Goal: Task Accomplishment & Management: Use online tool/utility

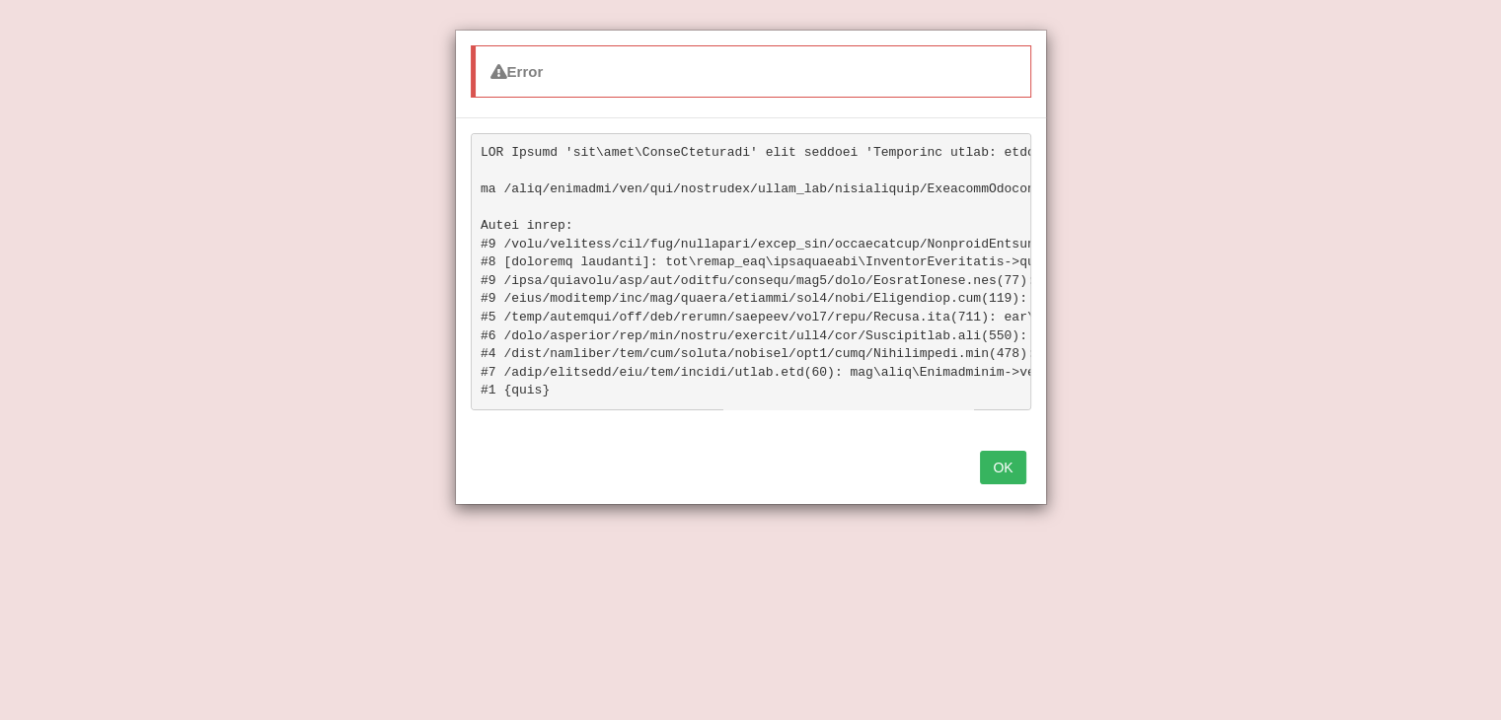
click at [977, 481] on div "OK" at bounding box center [751, 469] width 590 height 69
click at [986, 481] on button "OK" at bounding box center [1002, 468] width 45 height 34
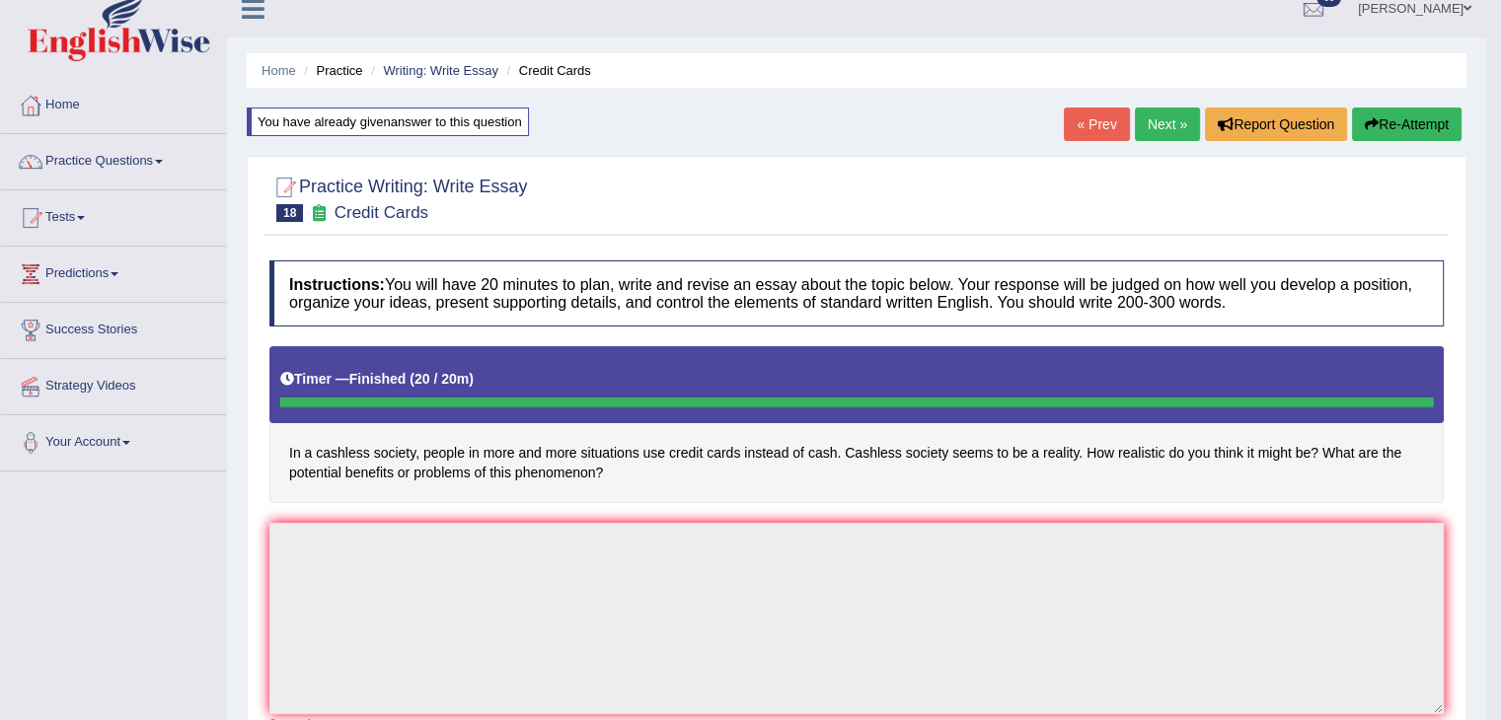
click at [986, 481] on body "Toggle navigation Home Practice Questions Speaking Practice Read Aloud Repeat S…" at bounding box center [750, 340] width 1501 height 720
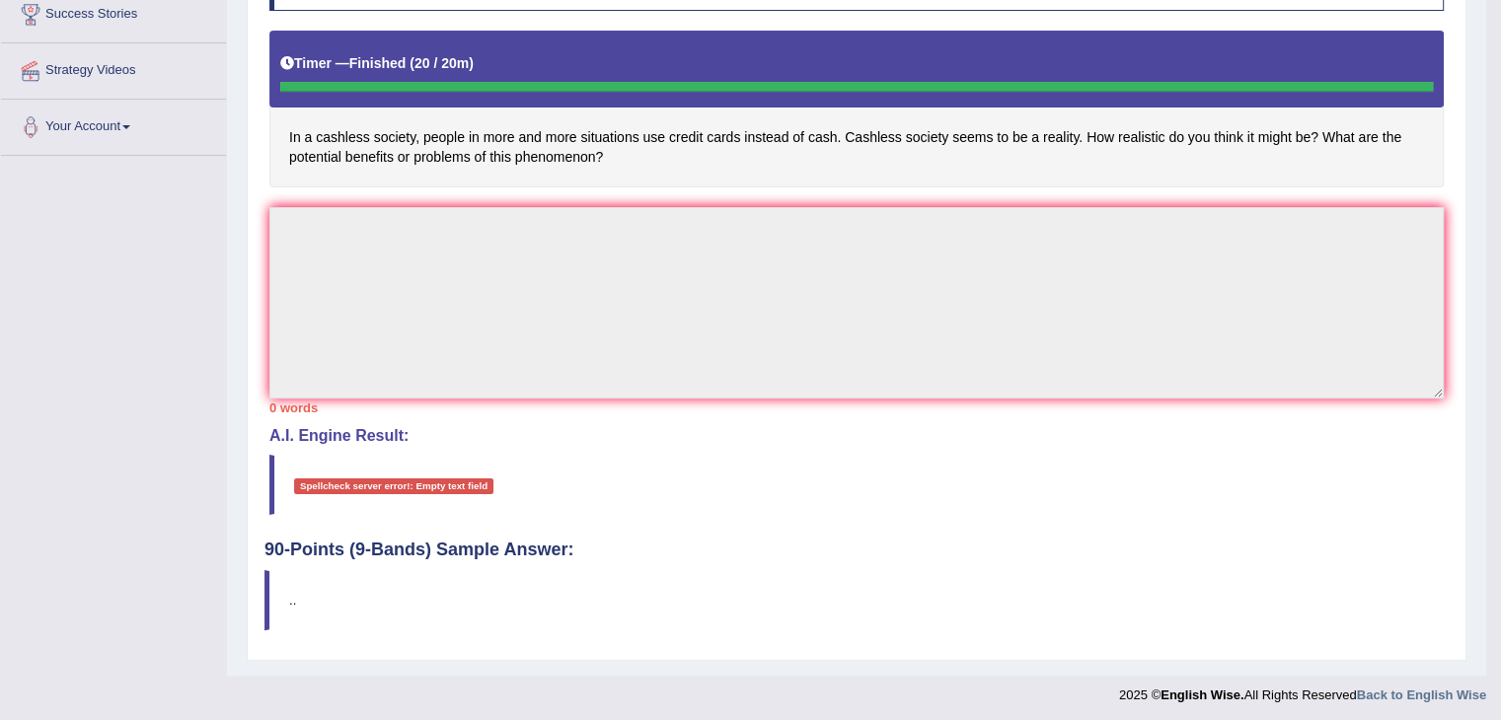
scroll to position [337, 0]
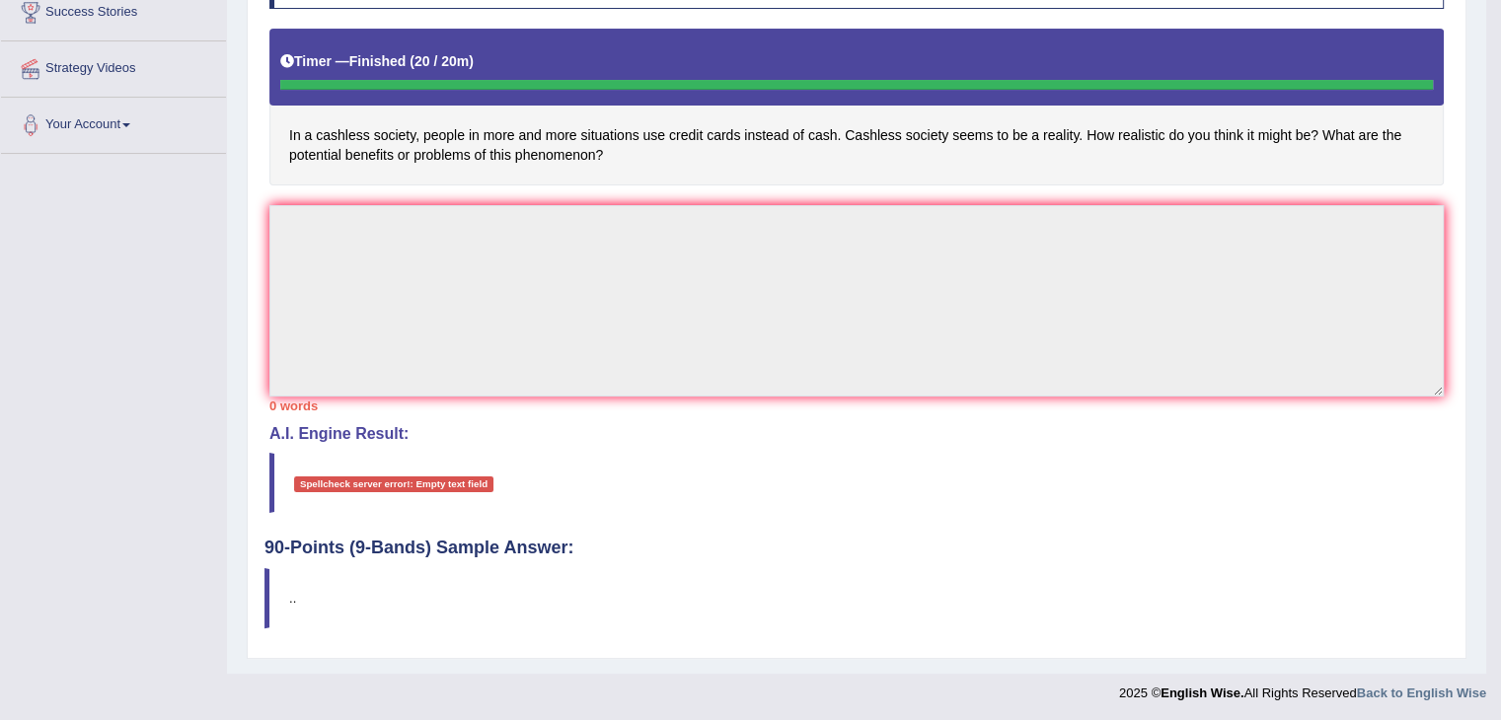
click at [468, 478] on div "Spellcheck server error!: Empty text field" at bounding box center [393, 485] width 199 height 16
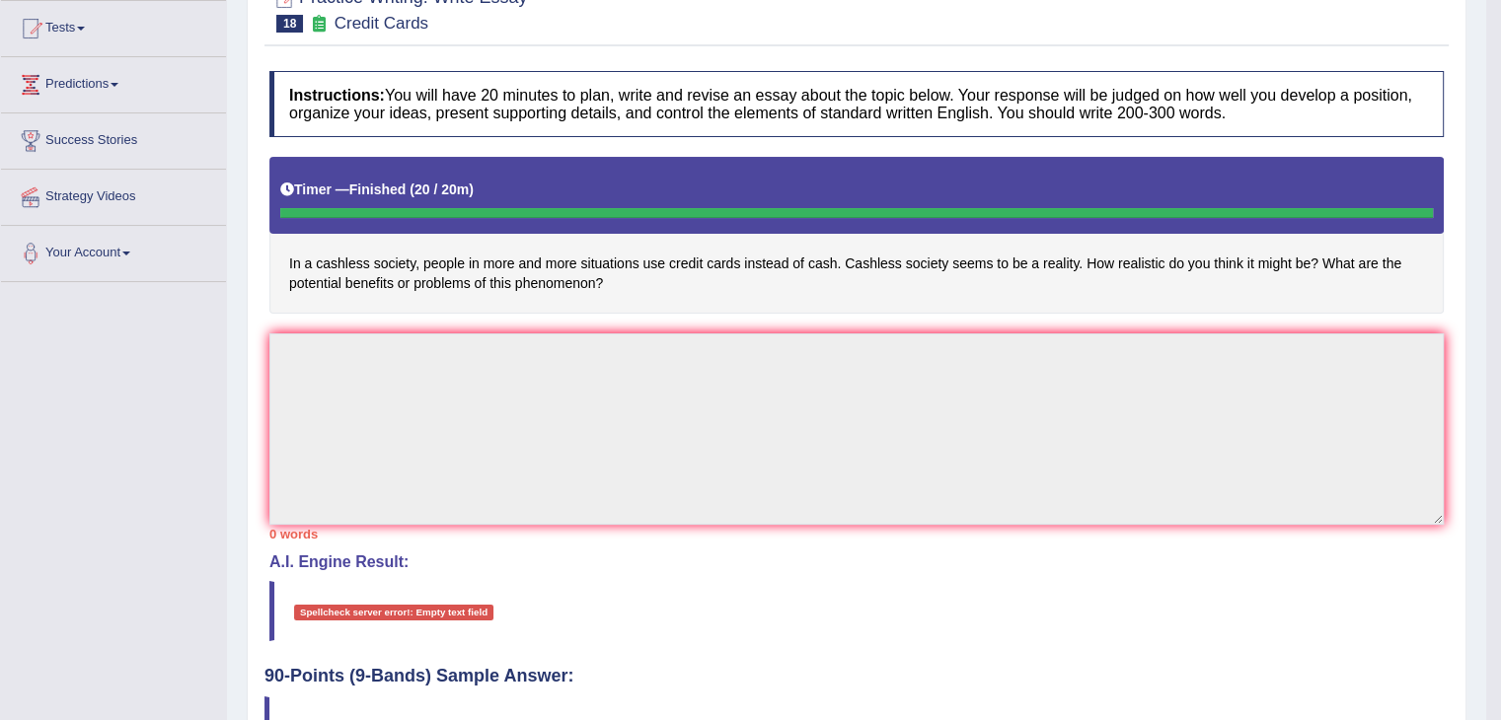
scroll to position [0, 0]
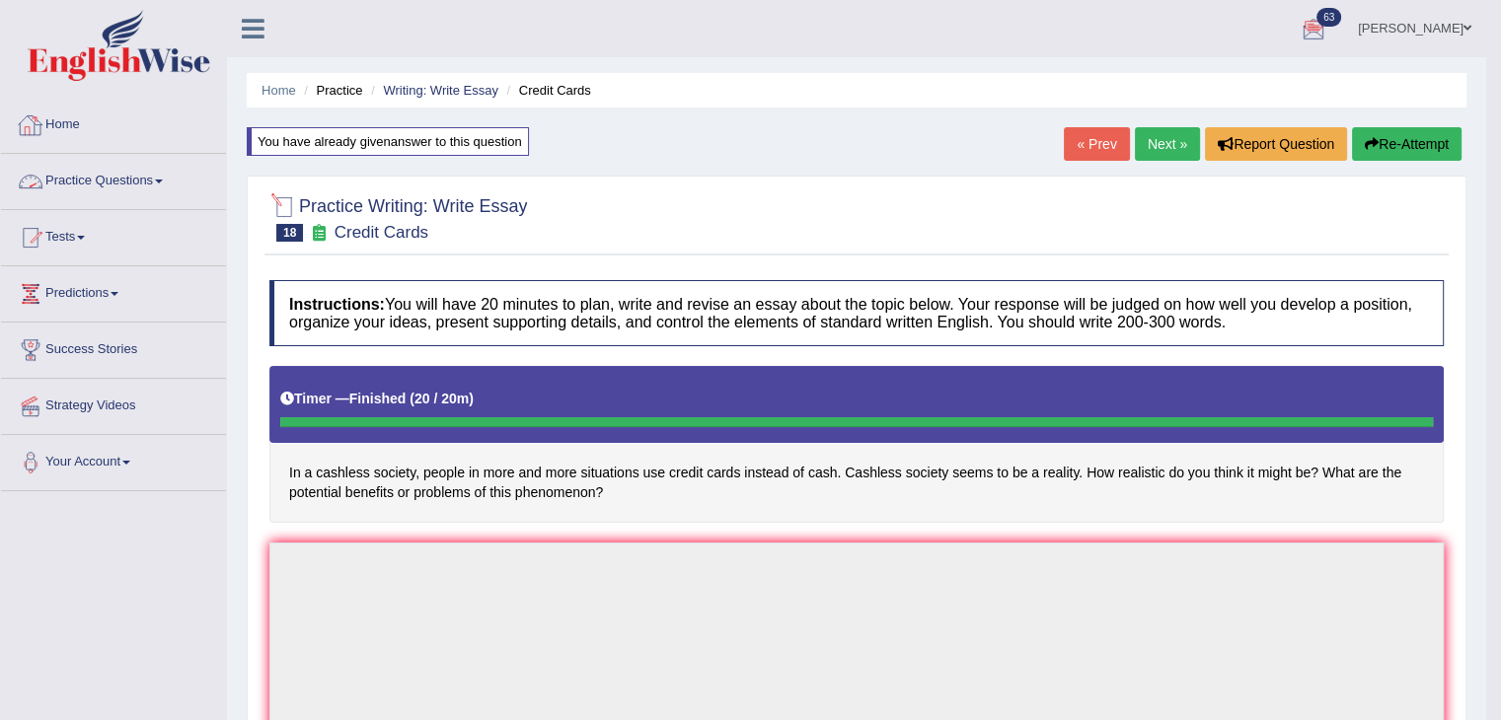
click at [59, 121] on link "Home" at bounding box center [113, 122] width 225 height 49
click at [59, 121] on link "Home" at bounding box center [111, 122] width 220 height 49
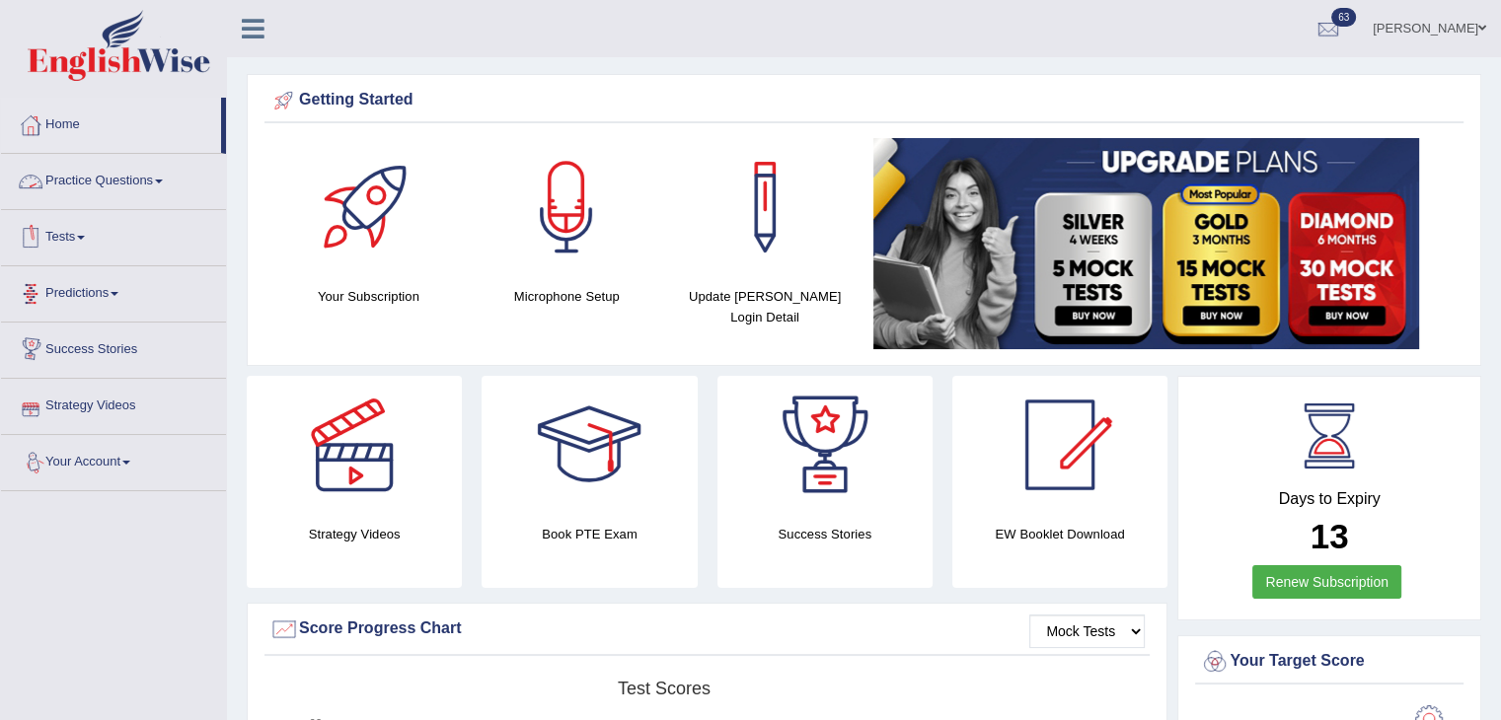
click at [56, 235] on link "Tests" at bounding box center [113, 234] width 225 height 49
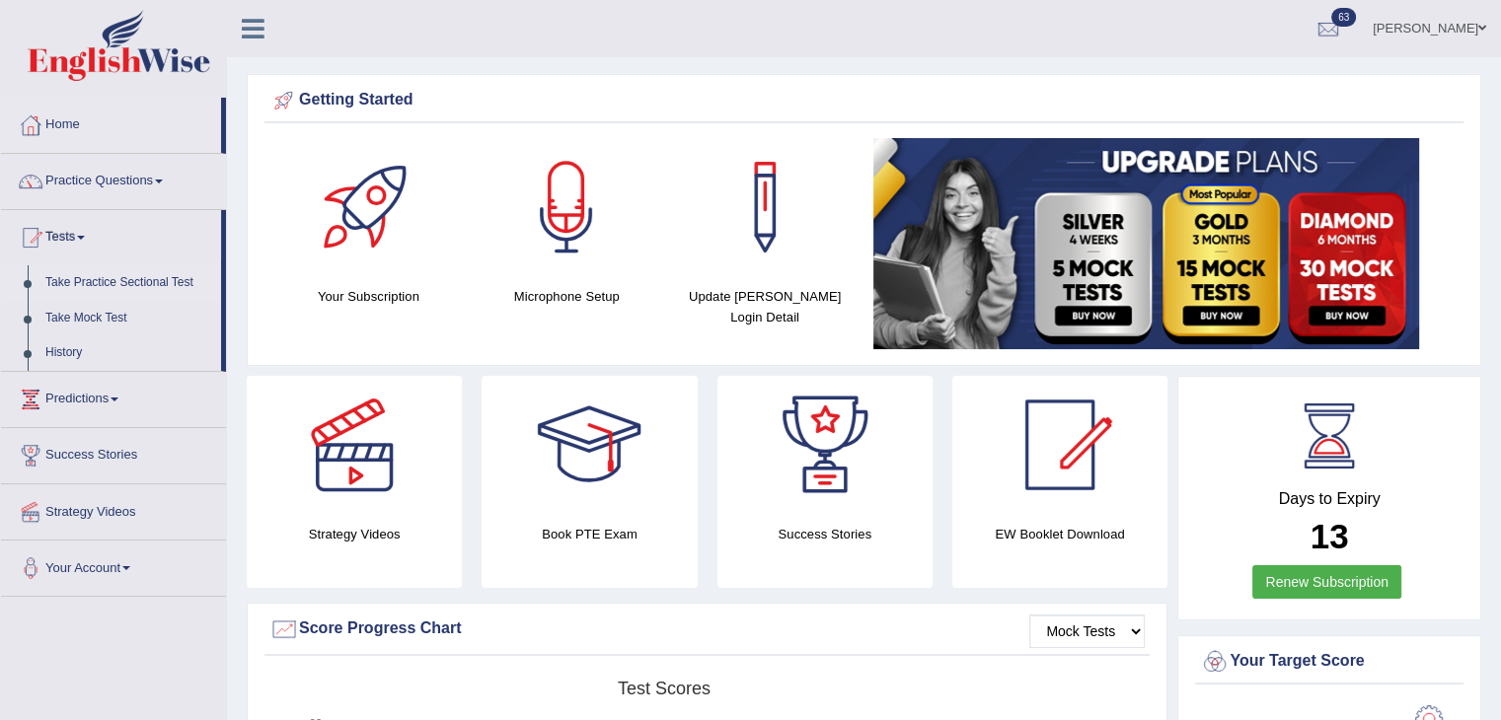
click at [137, 273] on link "Take Practice Sectional Test" at bounding box center [129, 283] width 184 height 36
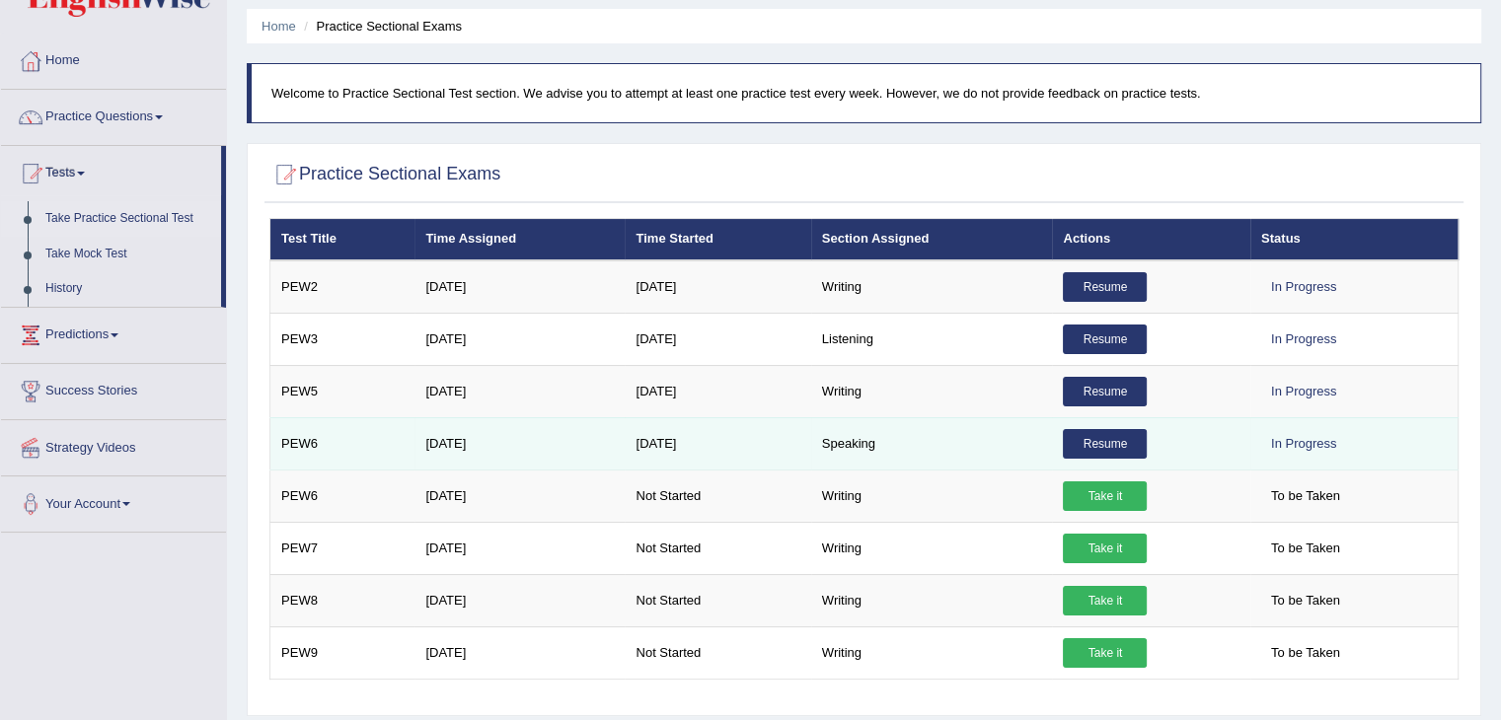
scroll to position [197, 0]
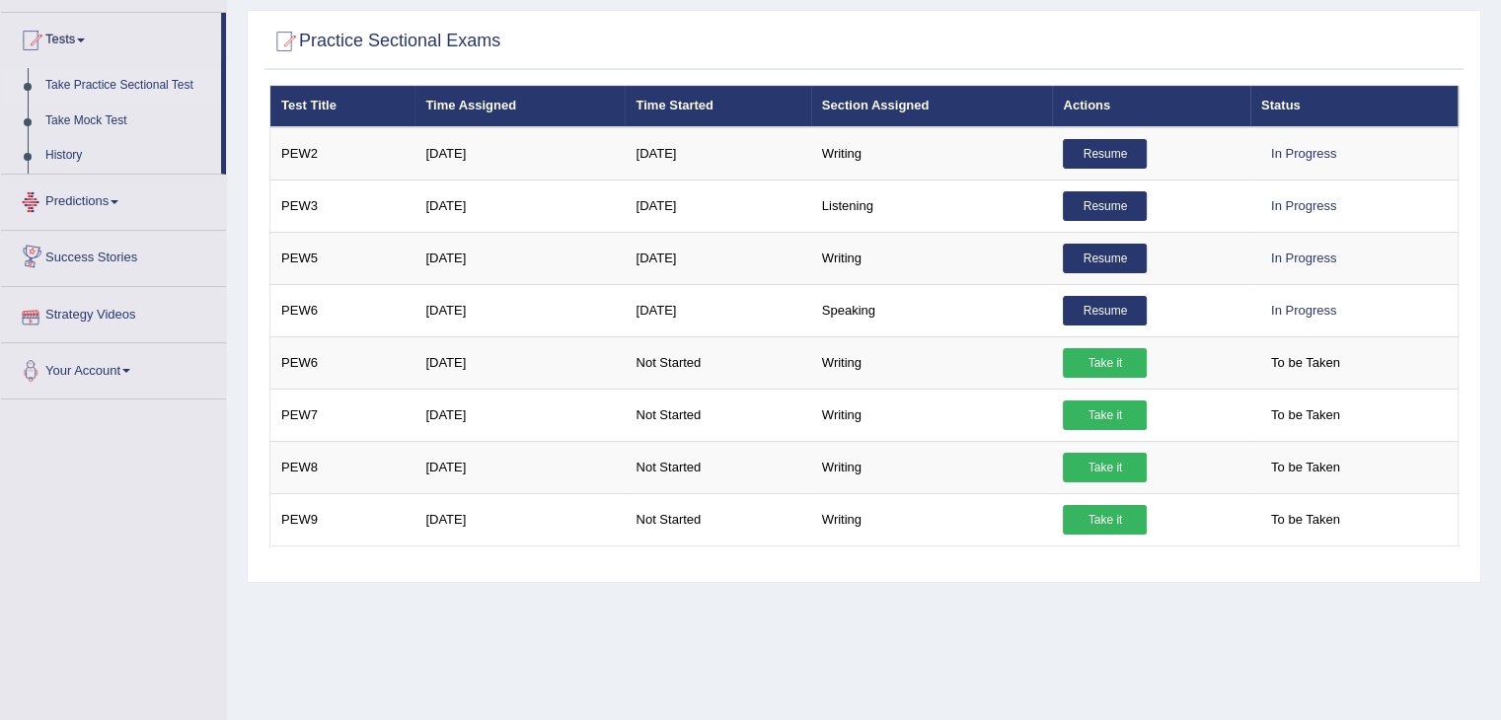
click at [120, 196] on link "Predictions" at bounding box center [113, 199] width 225 height 49
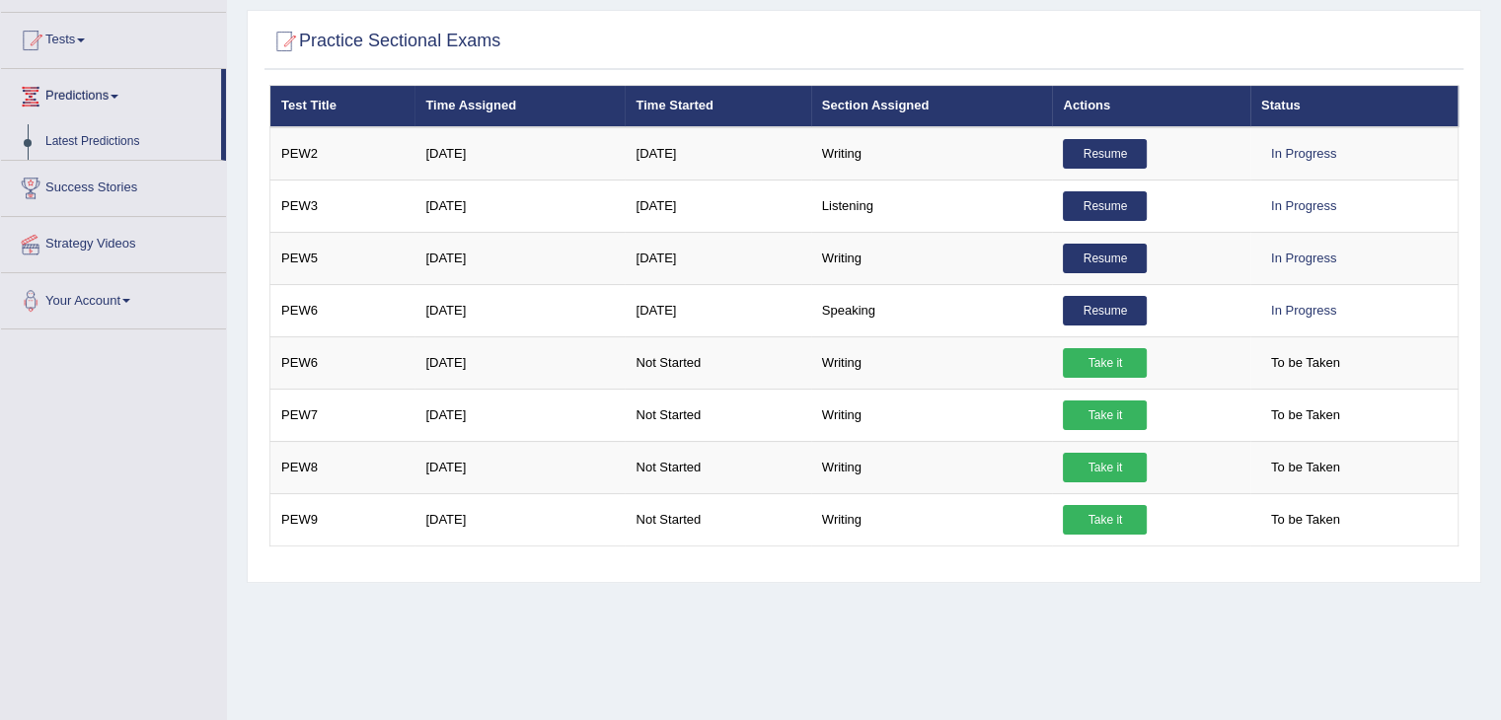
click at [116, 83] on link "Predictions" at bounding box center [111, 93] width 220 height 49
click at [86, 32] on link "Tests" at bounding box center [113, 37] width 225 height 49
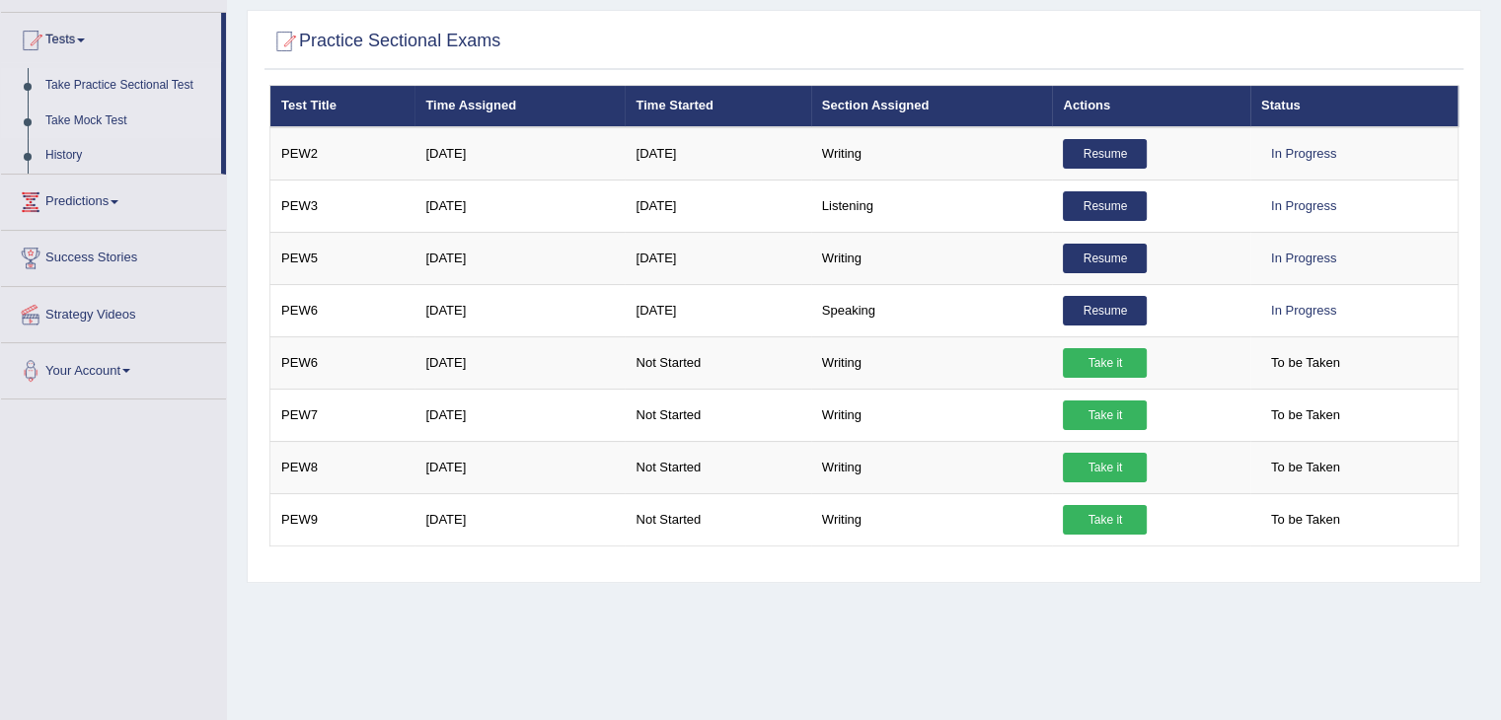
click at [116, 119] on link "Take Mock Test" at bounding box center [129, 122] width 184 height 36
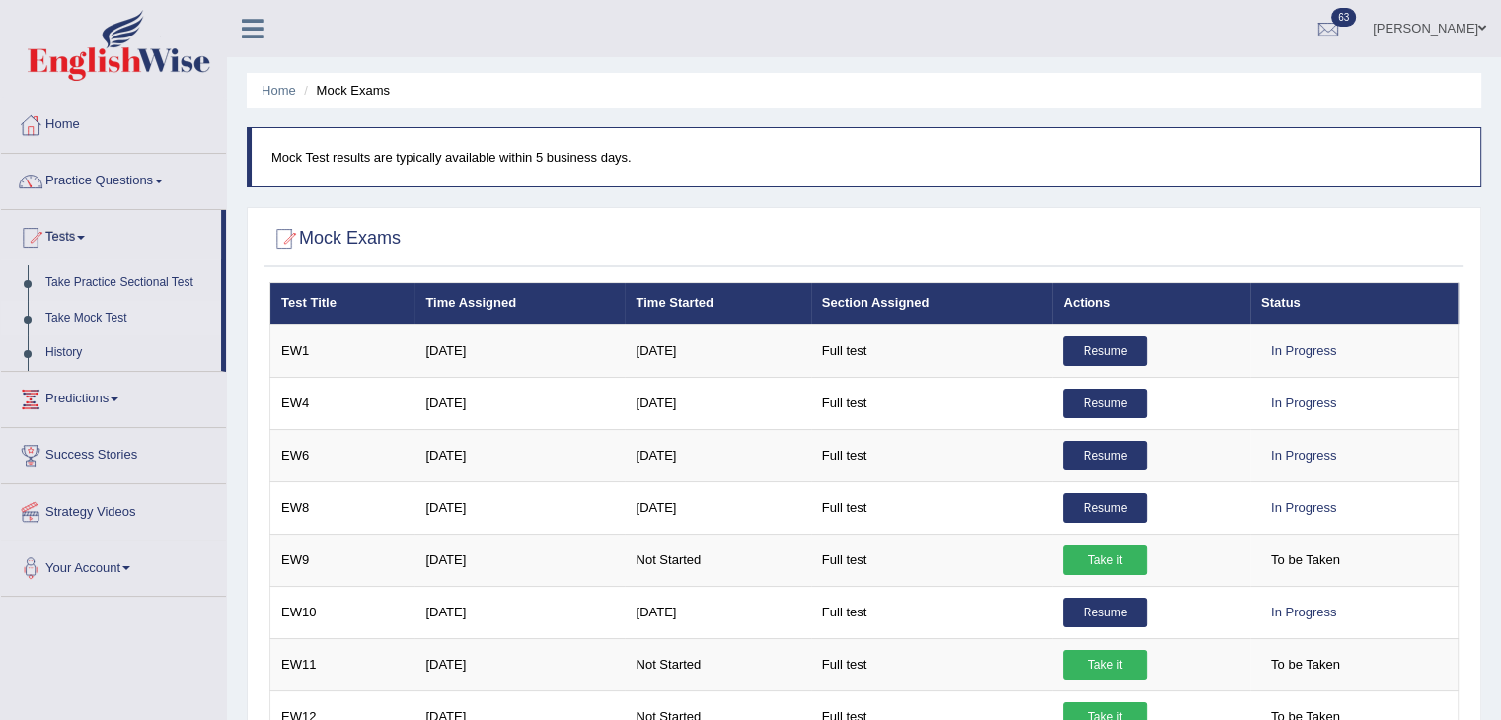
click at [95, 327] on link "Take Mock Test" at bounding box center [129, 319] width 184 height 36
click at [111, 178] on link "Practice Questions" at bounding box center [113, 178] width 225 height 49
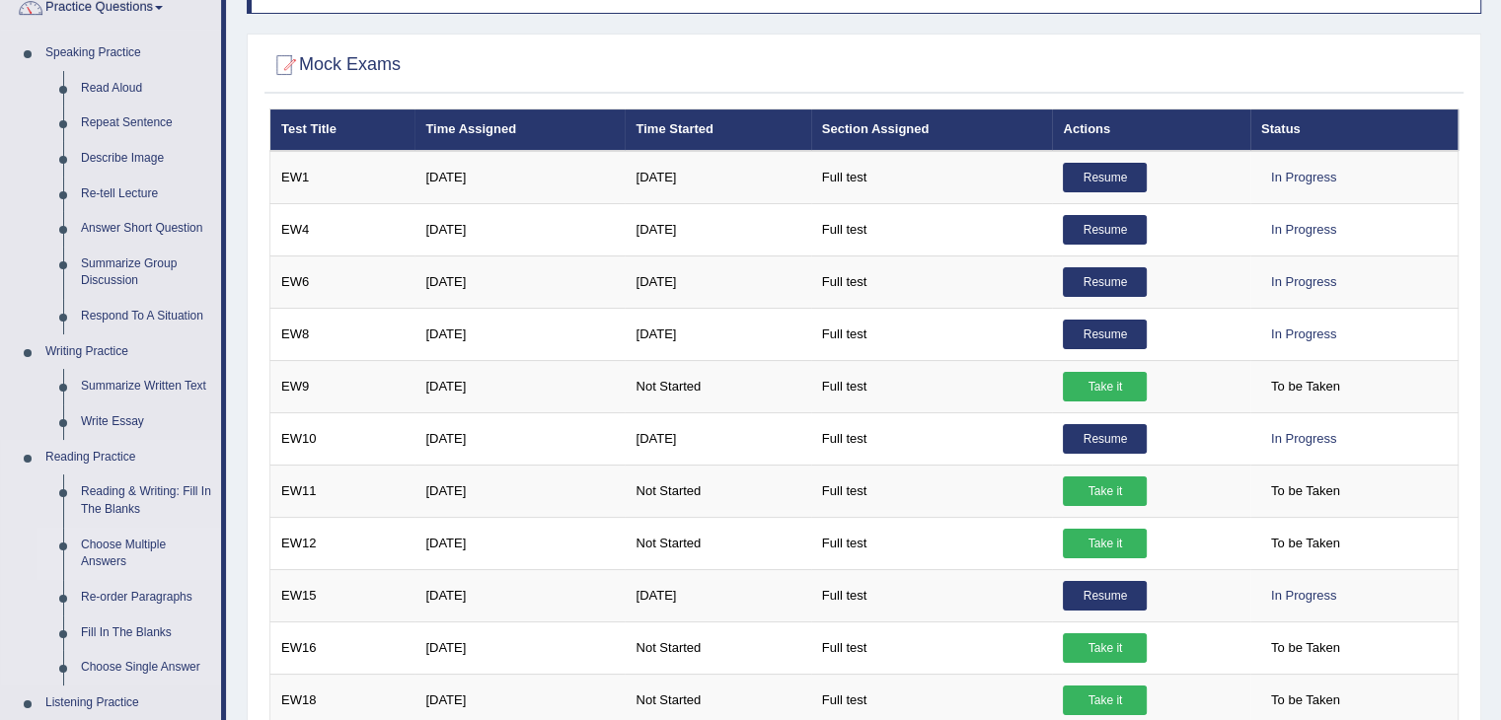
scroll to position [296, 0]
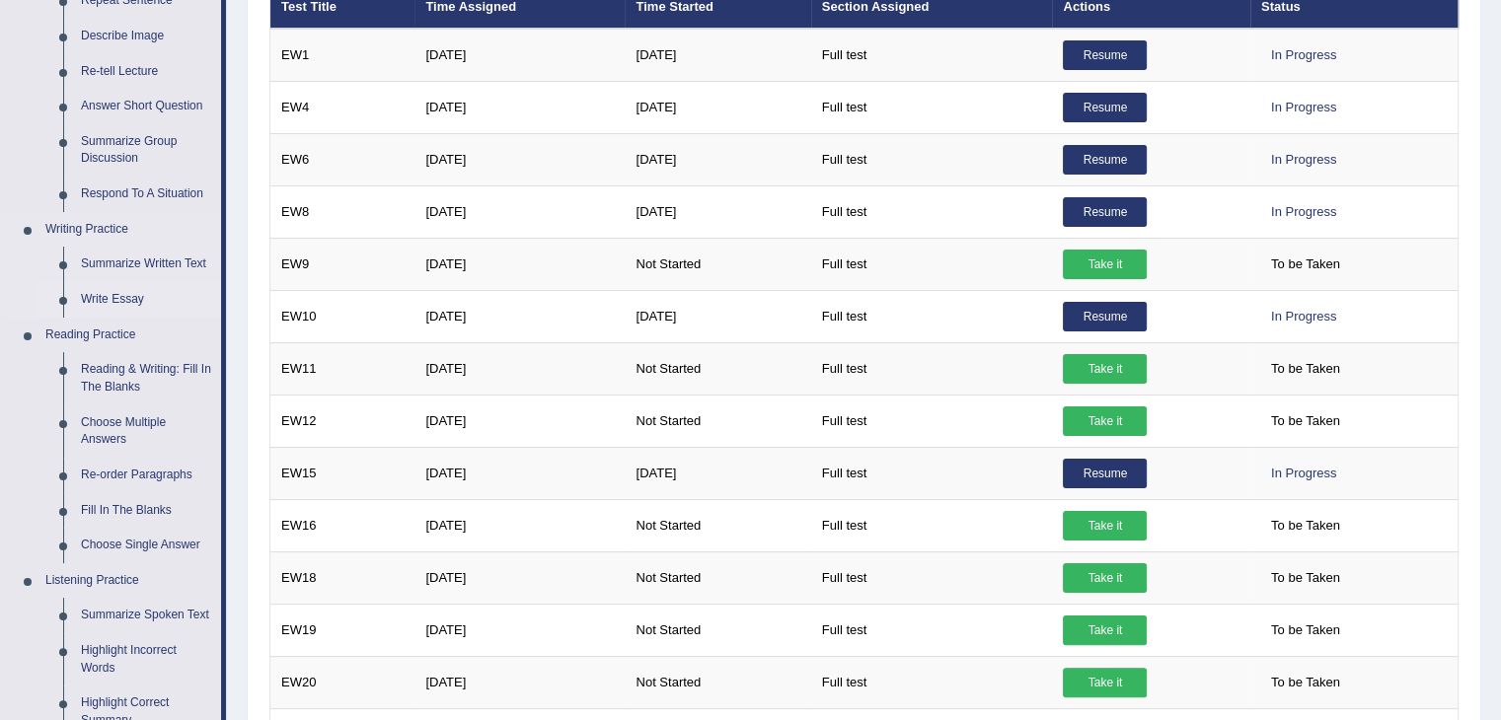
click at [118, 301] on link "Write Essay" at bounding box center [146, 300] width 149 height 36
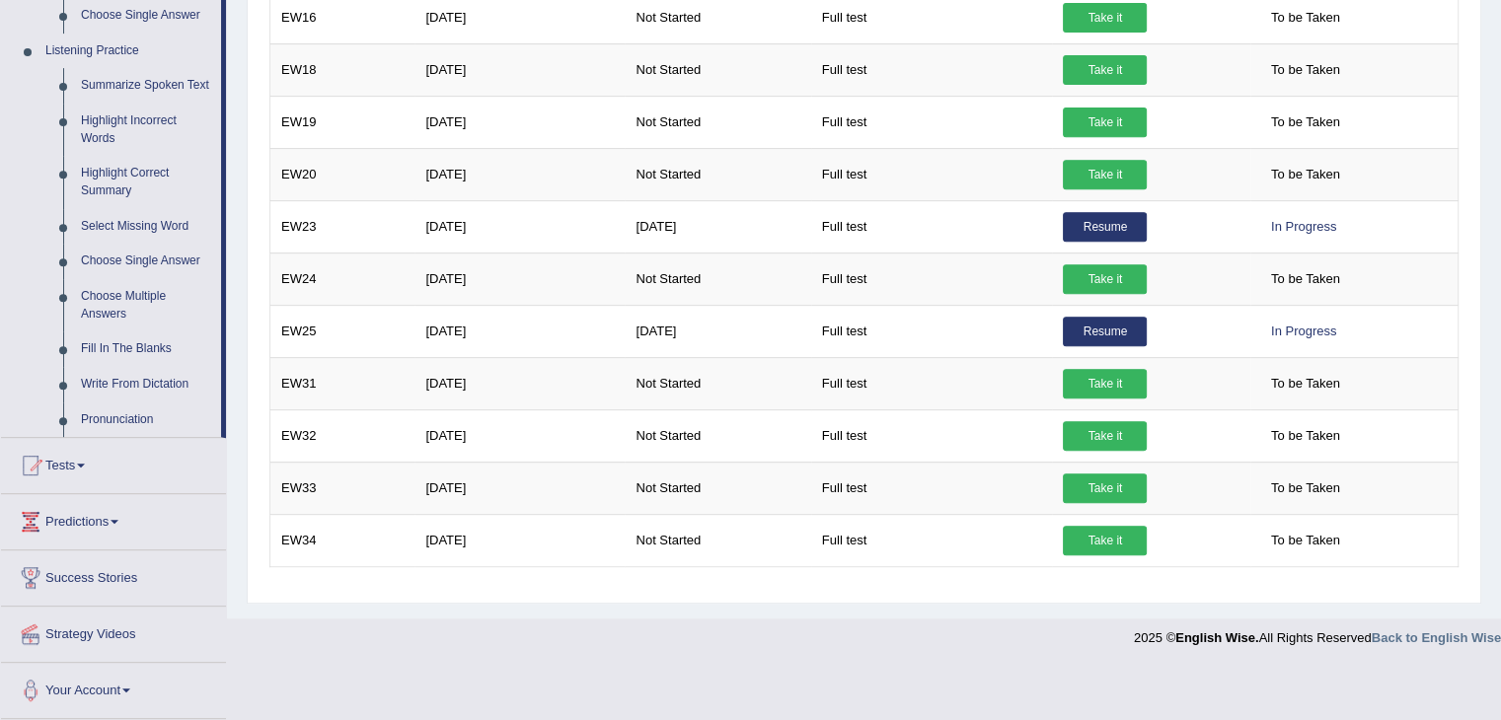
scroll to position [798, 0]
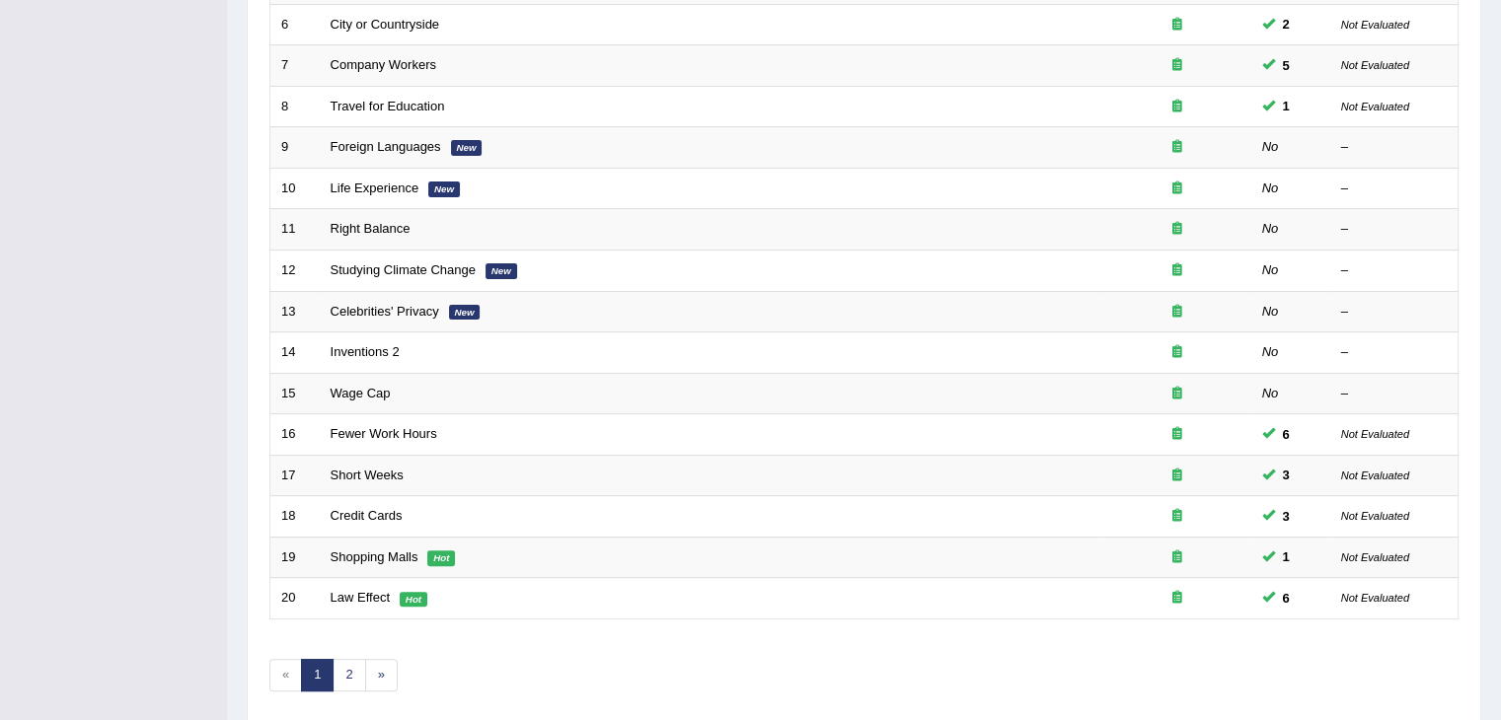
scroll to position [580, 0]
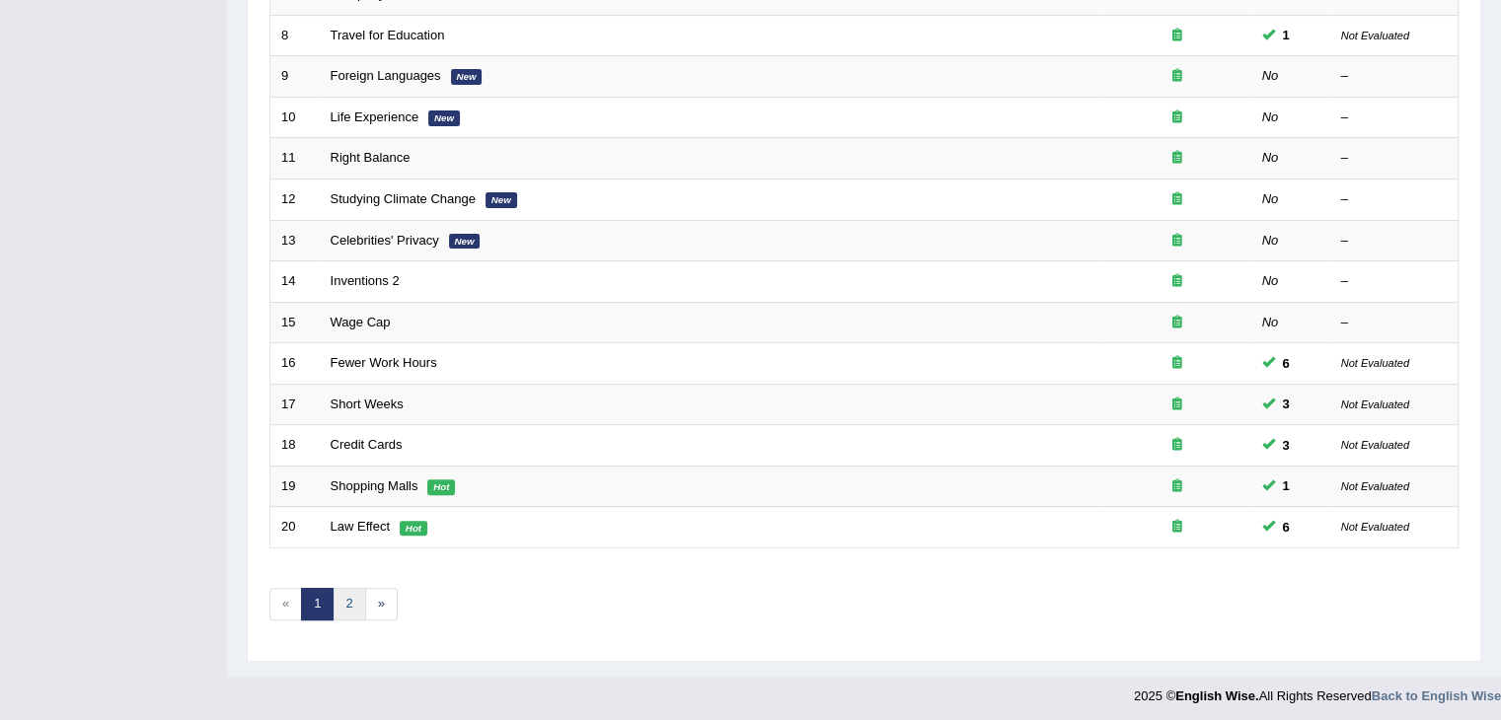
click at [356, 593] on link "2" at bounding box center [348, 604] width 33 height 33
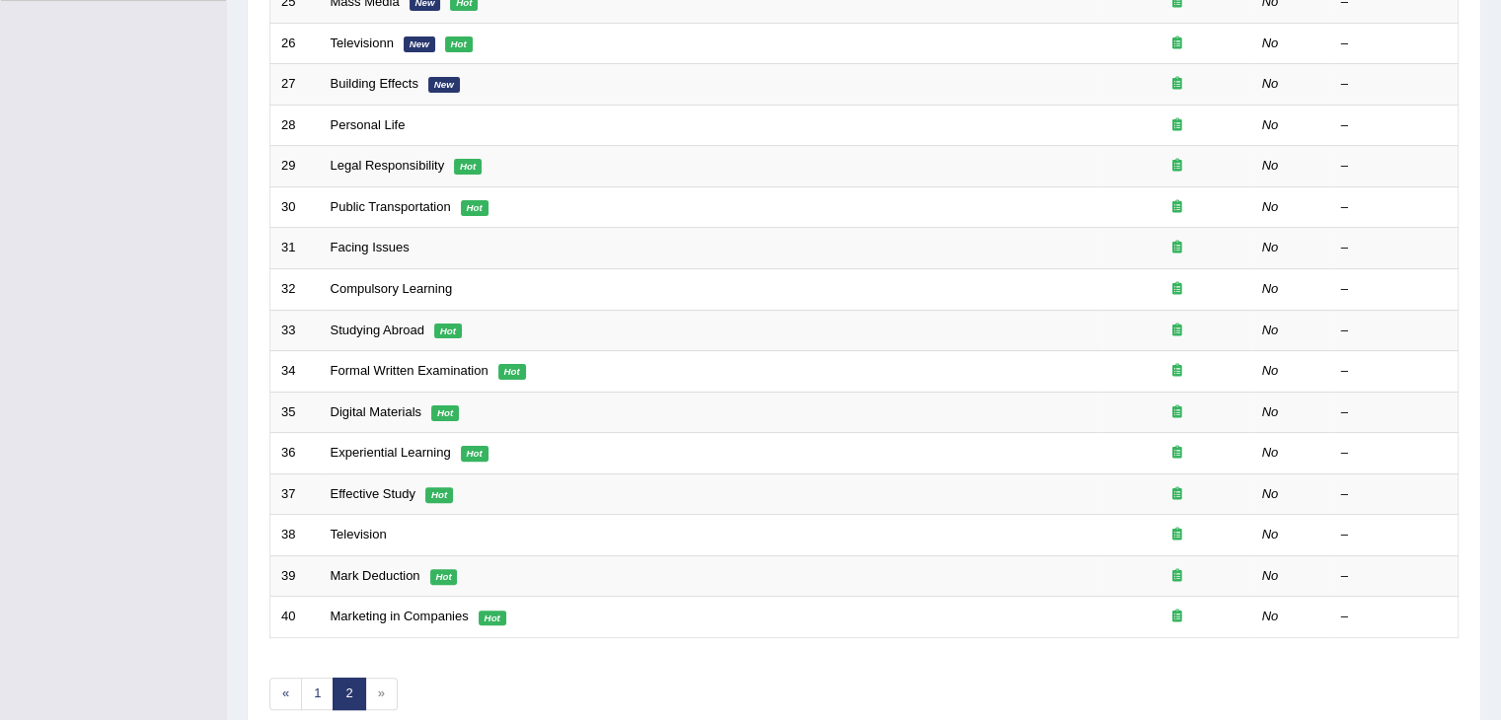
scroll to position [493, 0]
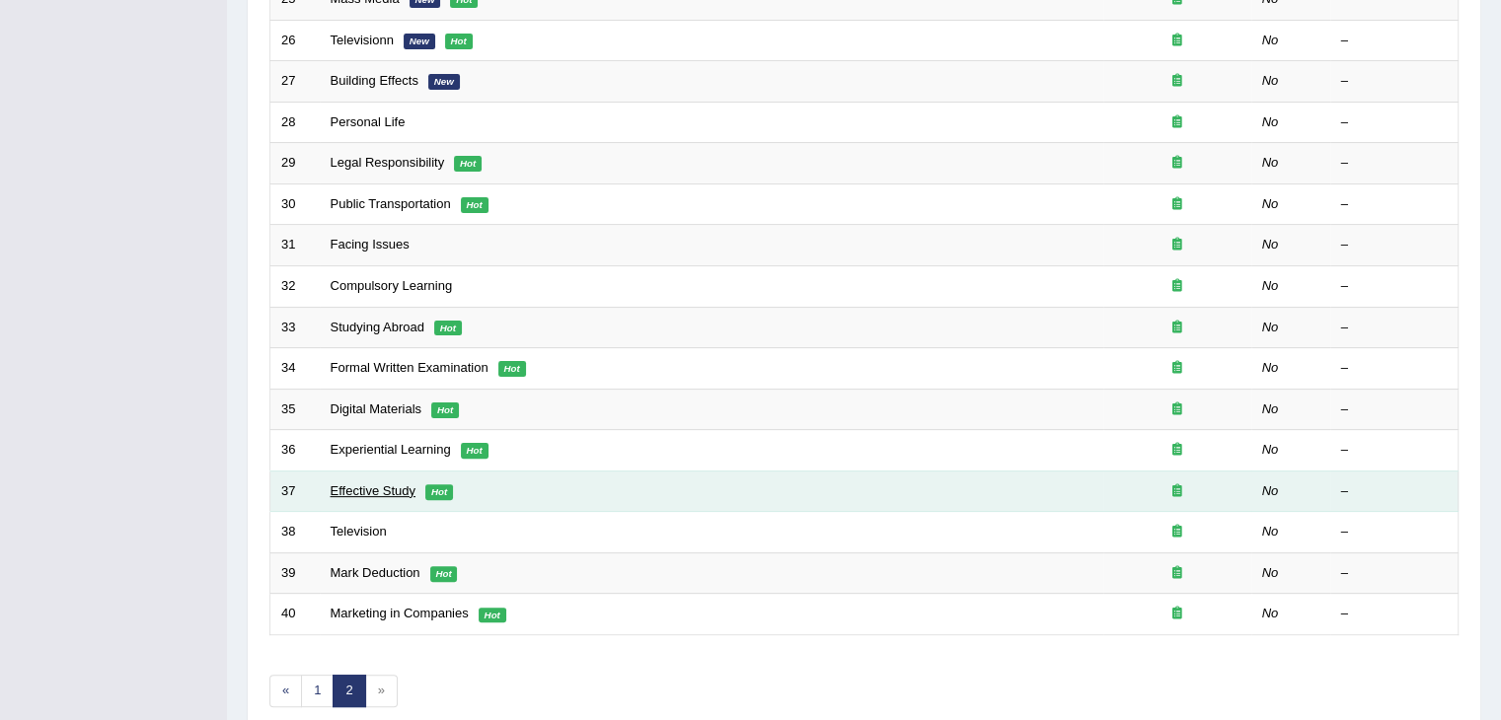
click at [407, 484] on link "Effective Study" at bounding box center [372, 490] width 85 height 15
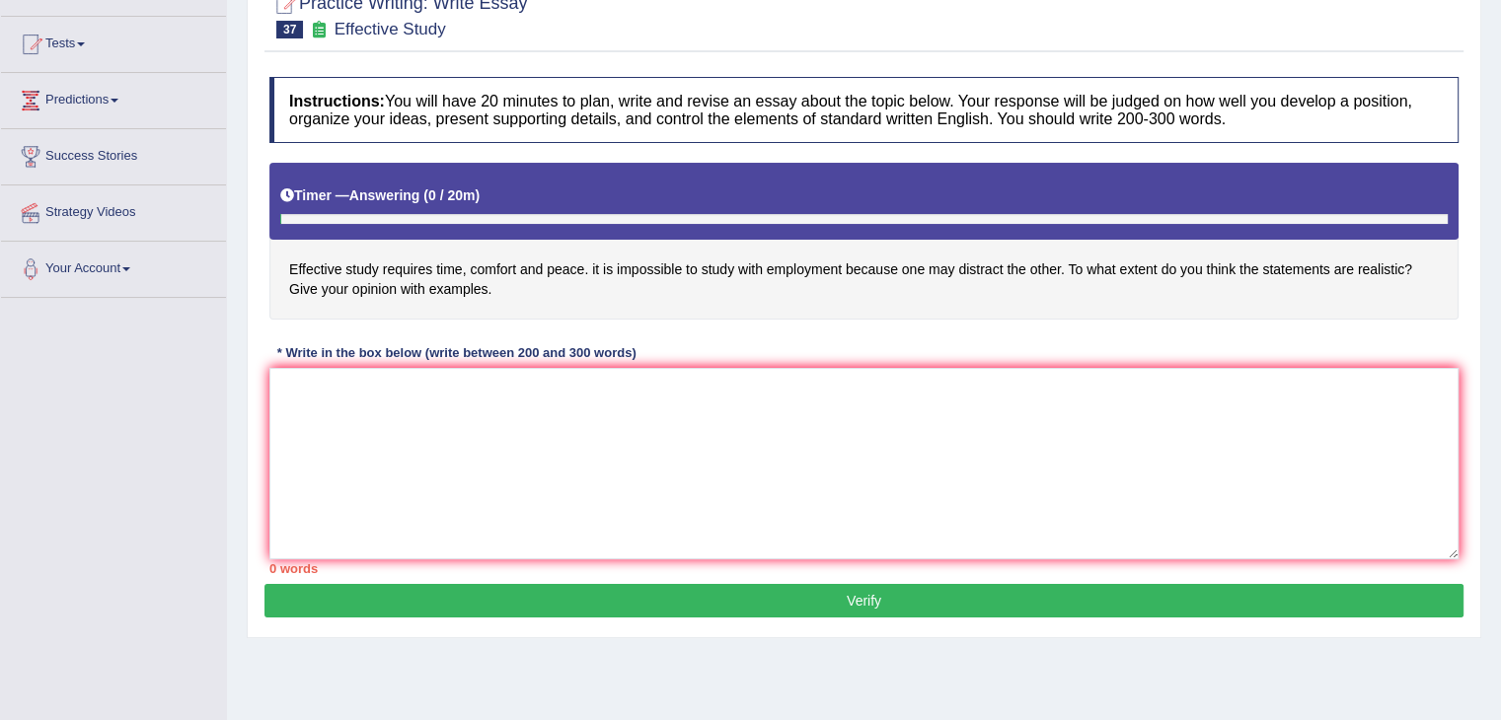
scroll to position [197, 0]
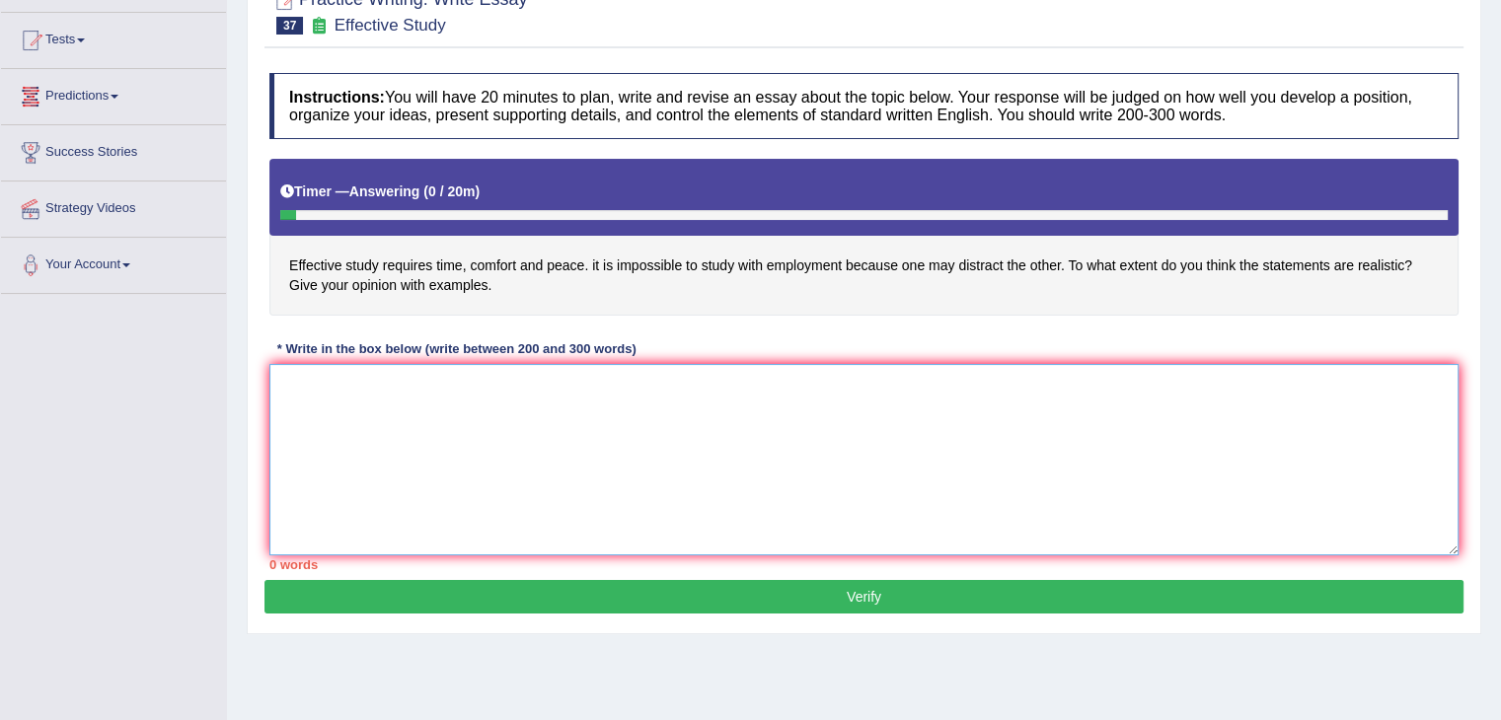
click at [576, 419] on textarea at bounding box center [863, 459] width 1189 height 191
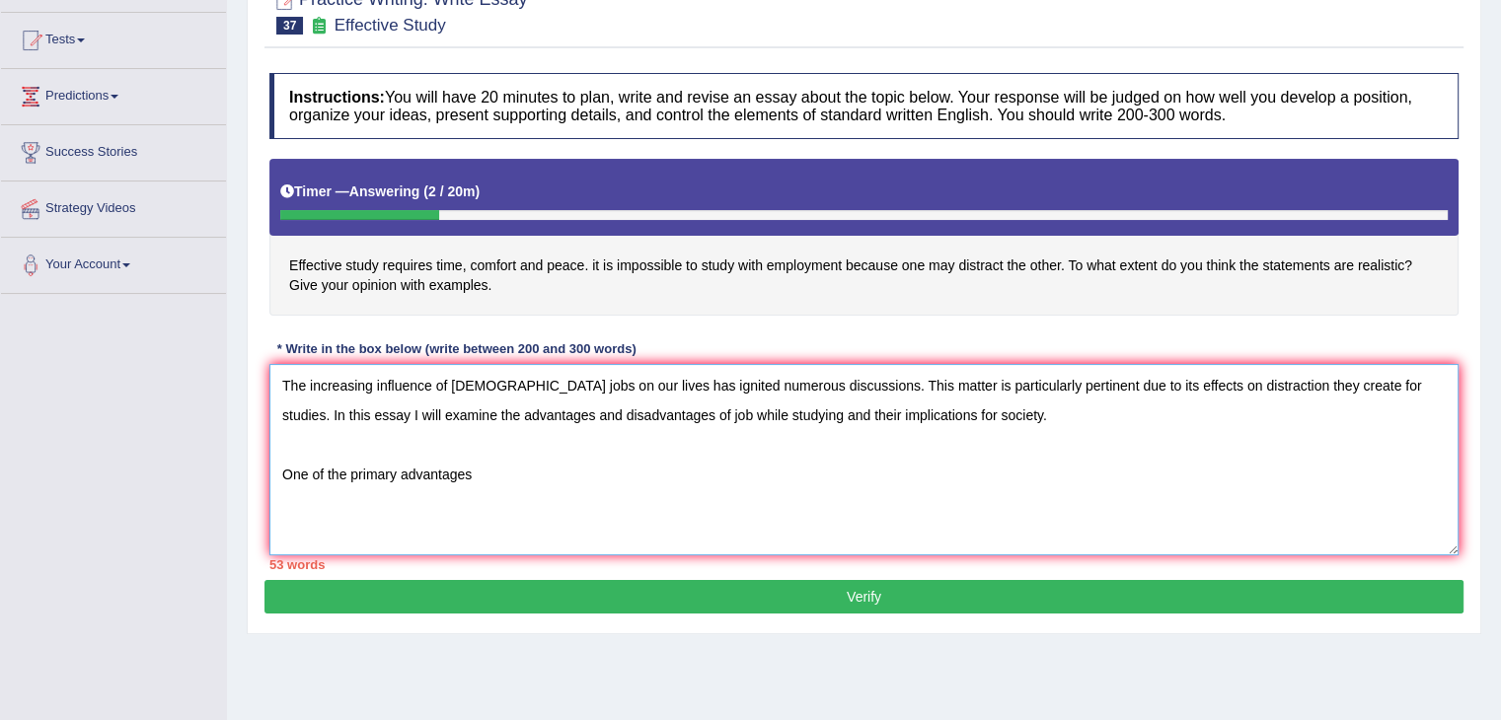
drag, startPoint x: 1154, startPoint y: 402, endPoint x: 1067, endPoint y: 335, distance: 109.1
click at [1154, 402] on textarea "The increasing influence of [DEMOGRAPHIC_DATA] jobs on our lives has ignited nu…" at bounding box center [863, 459] width 1189 height 191
drag, startPoint x: 872, startPoint y: 385, endPoint x: 1193, endPoint y: 383, distance: 320.6
click at [872, 385] on textarea "The increasing influence of [DEMOGRAPHIC_DATA] jobs on our lives has ignited nu…" at bounding box center [863, 459] width 1189 height 191
click at [1376, 392] on textarea "The increasing influence of [DEMOGRAPHIC_DATA] jobs on our lives has ignited nu…" at bounding box center [863, 459] width 1189 height 191
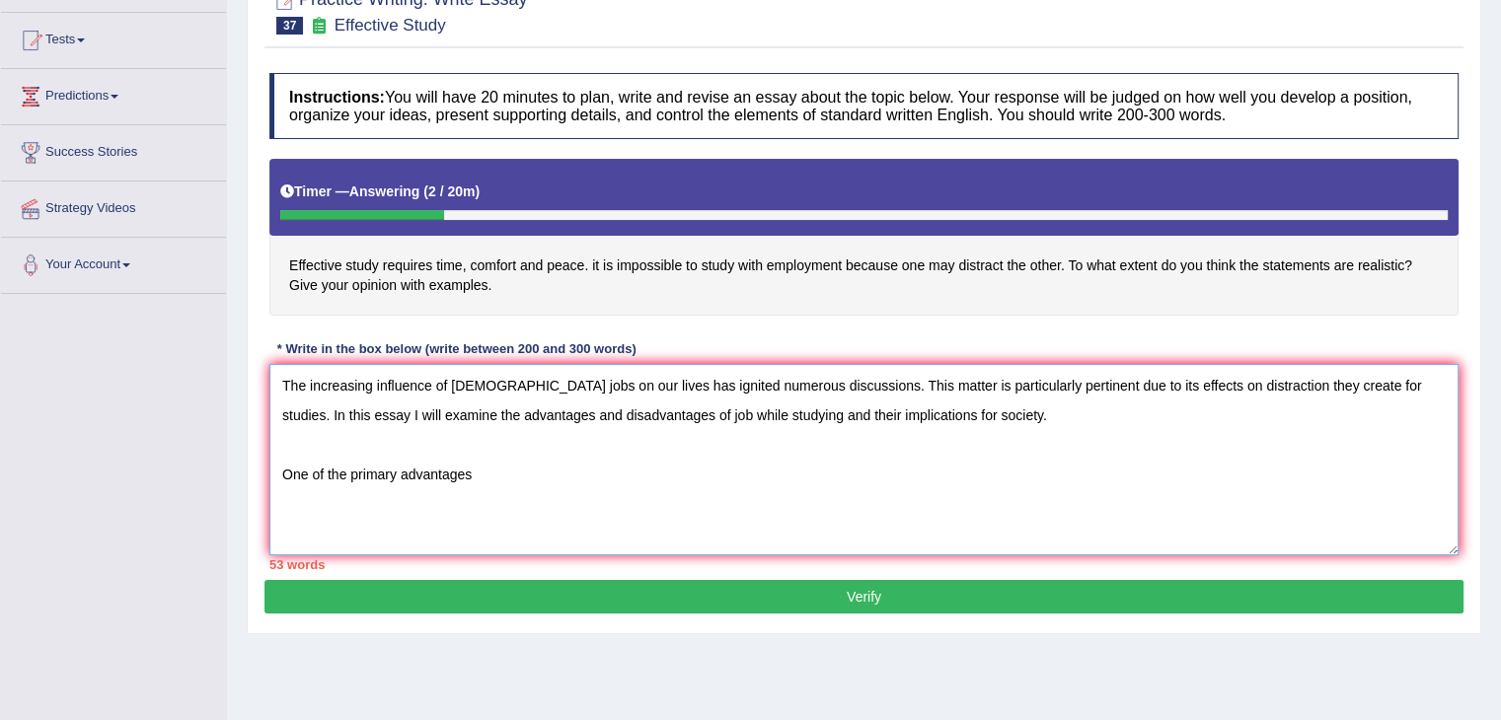
click at [1366, 393] on textarea "The increasing influence of [DEMOGRAPHIC_DATA] jobs on our lives has ignited nu…" at bounding box center [863, 459] width 1189 height 191
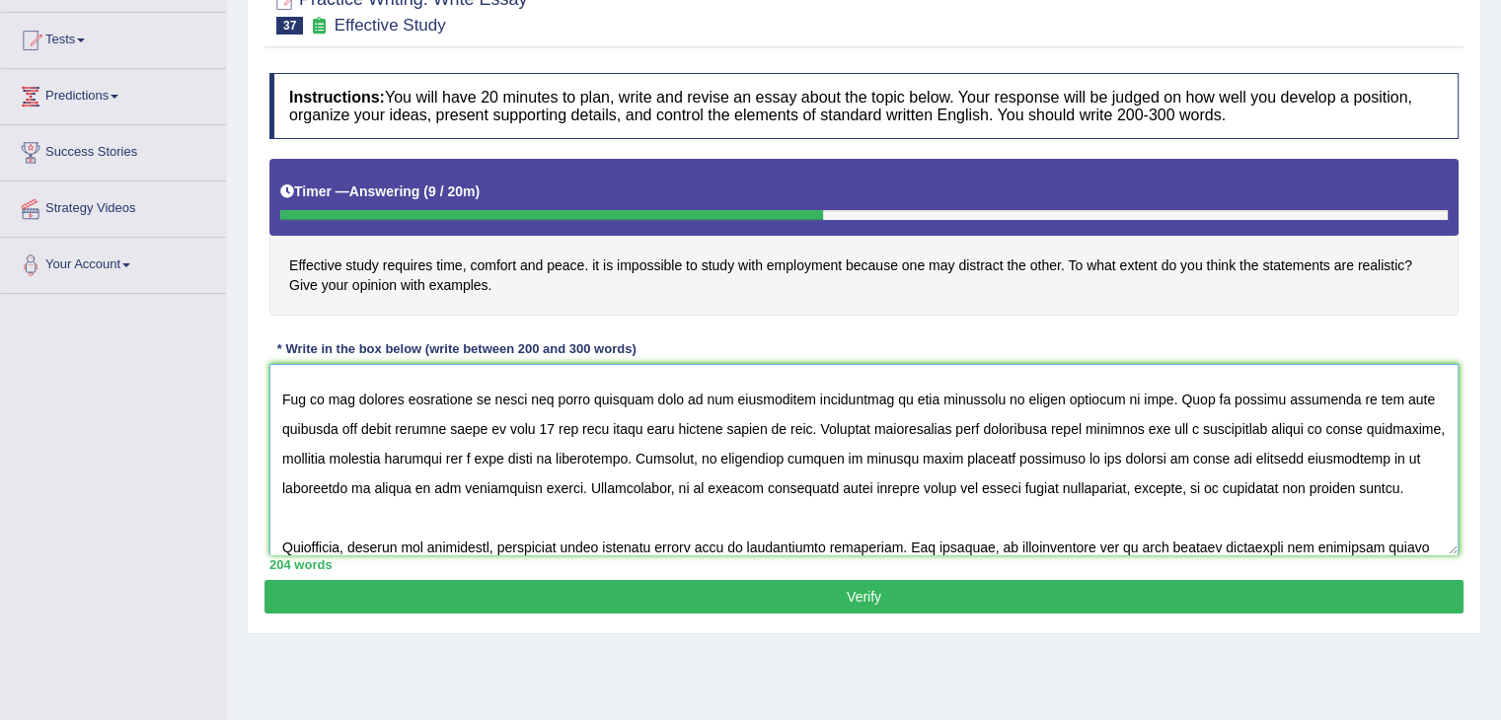
scroll to position [134, 0]
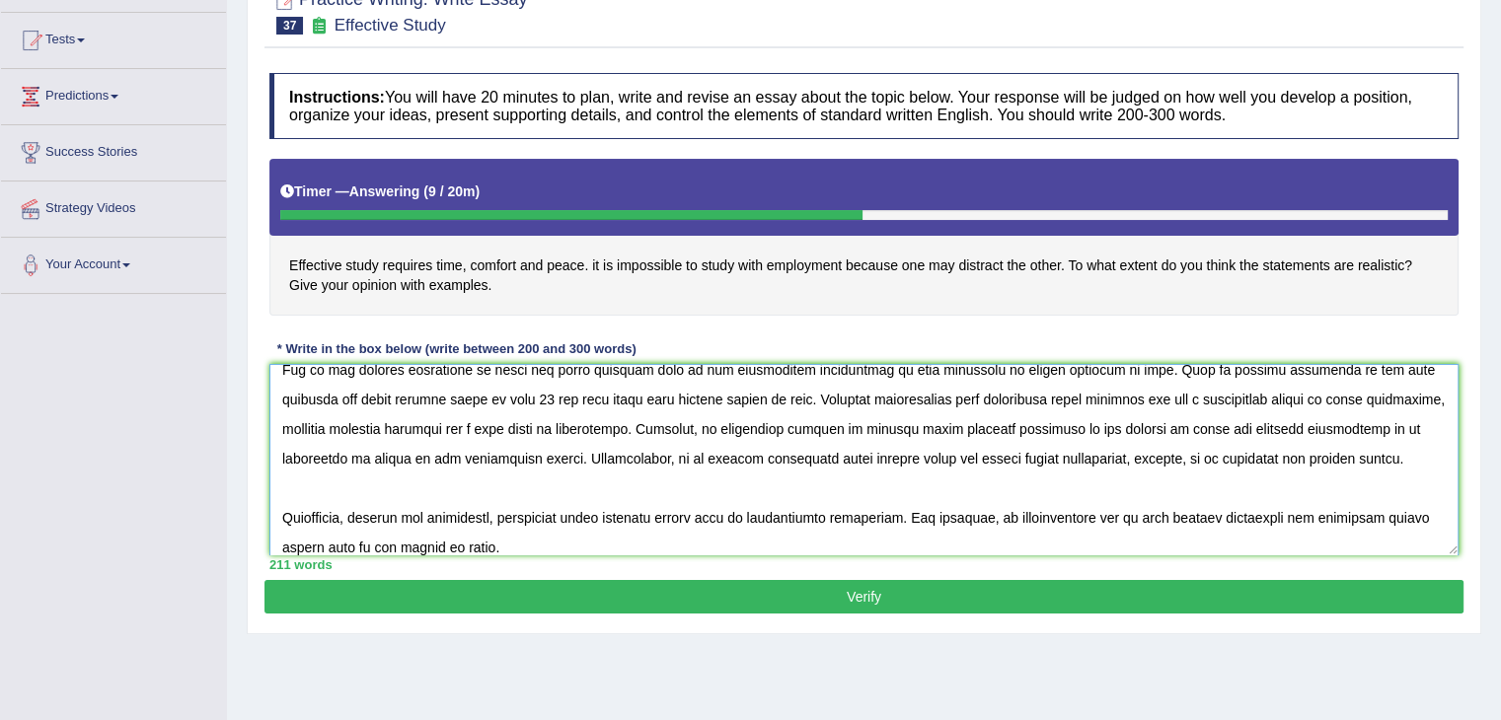
paste textarea ". Numerous studies indicate that (essay topic) may lead to (drawback 2), thereb…"
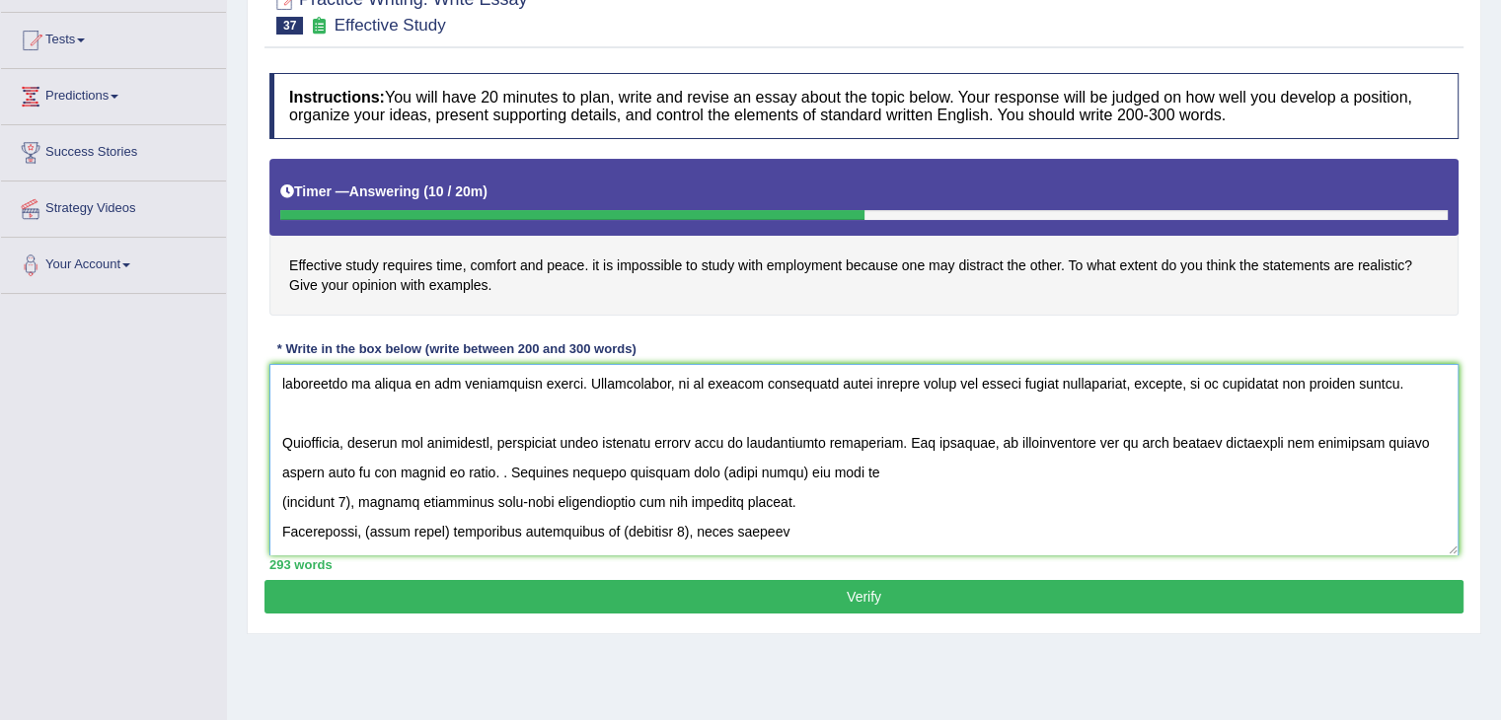
scroll to position [243, 0]
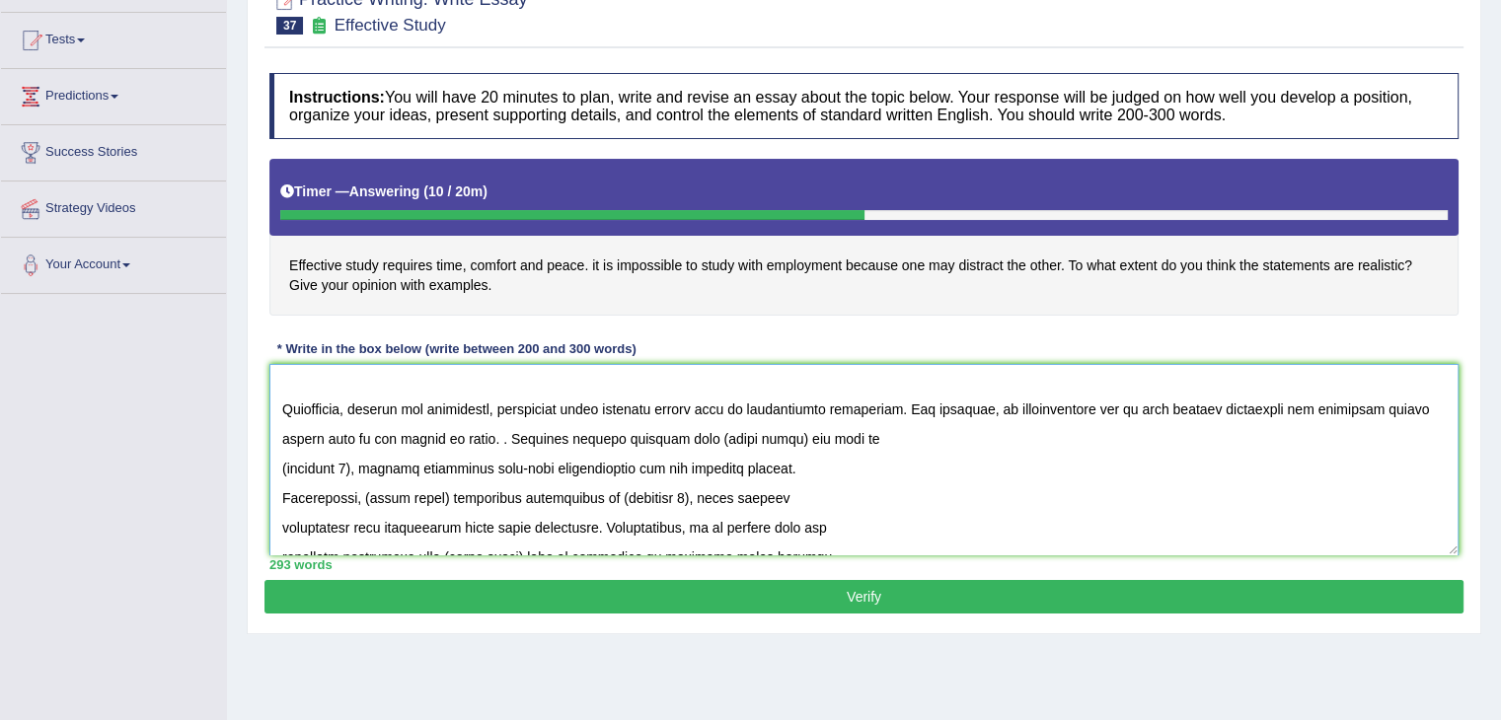
drag, startPoint x: 343, startPoint y: 445, endPoint x: 373, endPoint y: 432, distance: 32.3
click at [343, 445] on textarea at bounding box center [863, 459] width 1189 height 191
click at [285, 450] on textarea at bounding box center [863, 459] width 1189 height 191
click at [663, 384] on textarea at bounding box center [863, 459] width 1189 height 191
click at [888, 420] on textarea at bounding box center [863, 459] width 1189 height 191
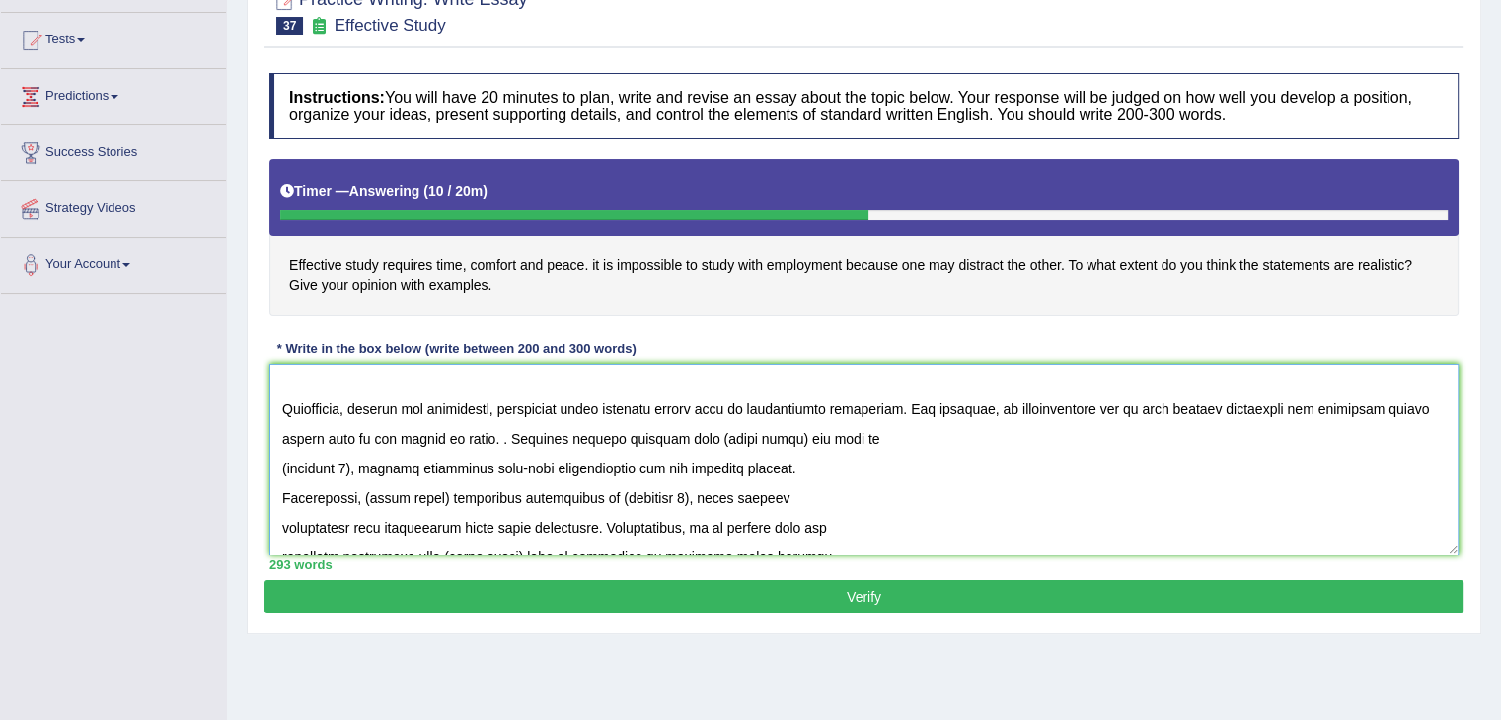
click at [769, 450] on textarea at bounding box center [863, 459] width 1189 height 191
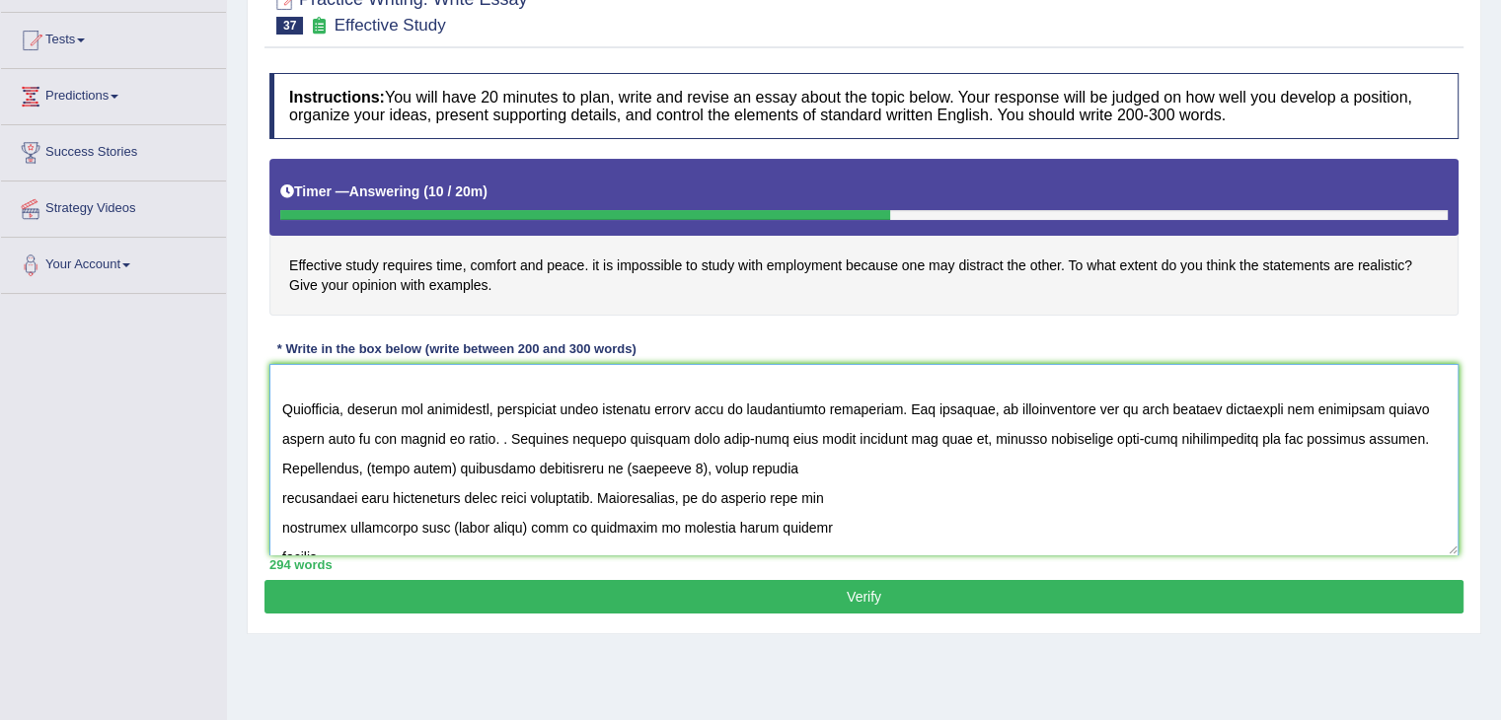
scroll to position [213, 0]
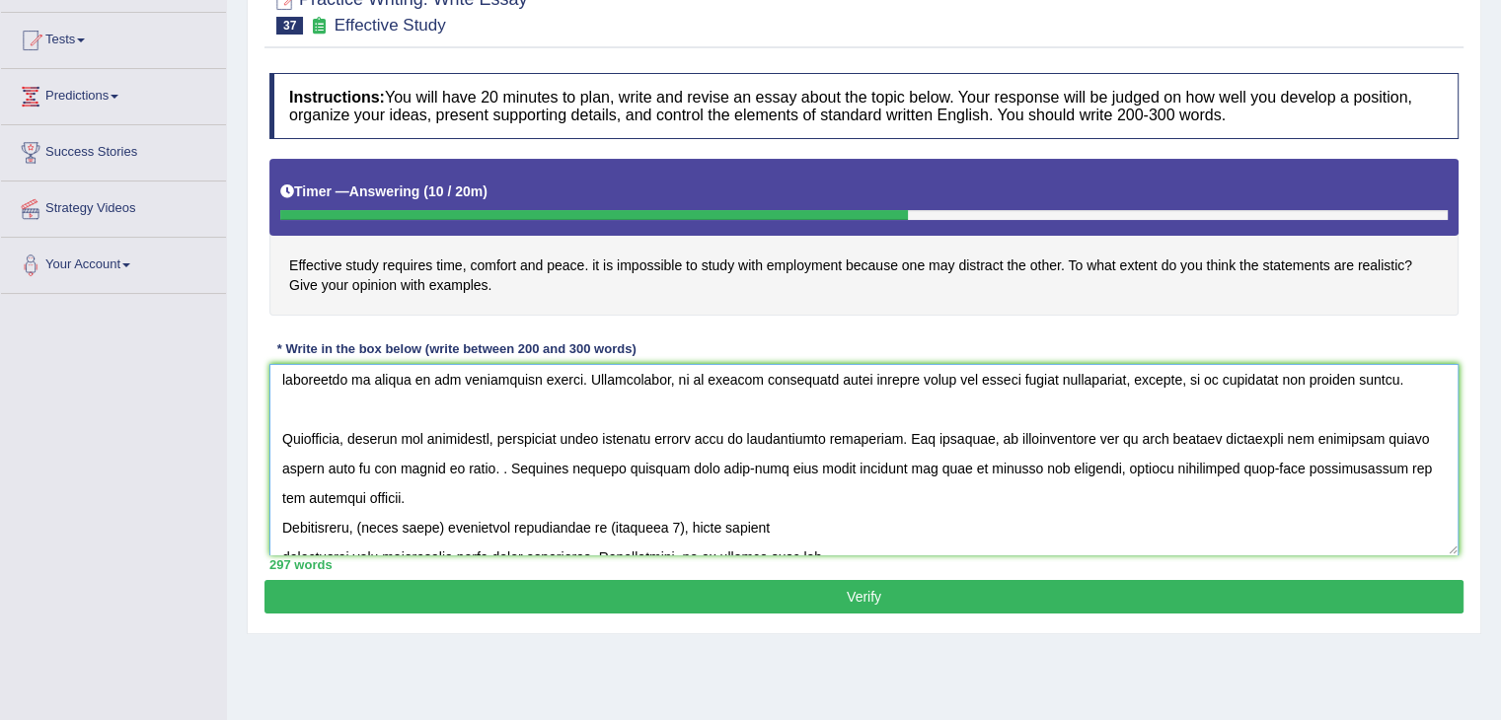
drag, startPoint x: 1377, startPoint y: 454, endPoint x: 1101, endPoint y: 367, distance: 289.6
click at [1326, 428] on textarea at bounding box center [863, 459] width 1189 height 191
click at [971, 397] on textarea at bounding box center [863, 459] width 1189 height 191
drag, startPoint x: 958, startPoint y: 370, endPoint x: 1007, endPoint y: 388, distance: 52.4
click at [1007, 388] on textarea at bounding box center [863, 459] width 1189 height 191
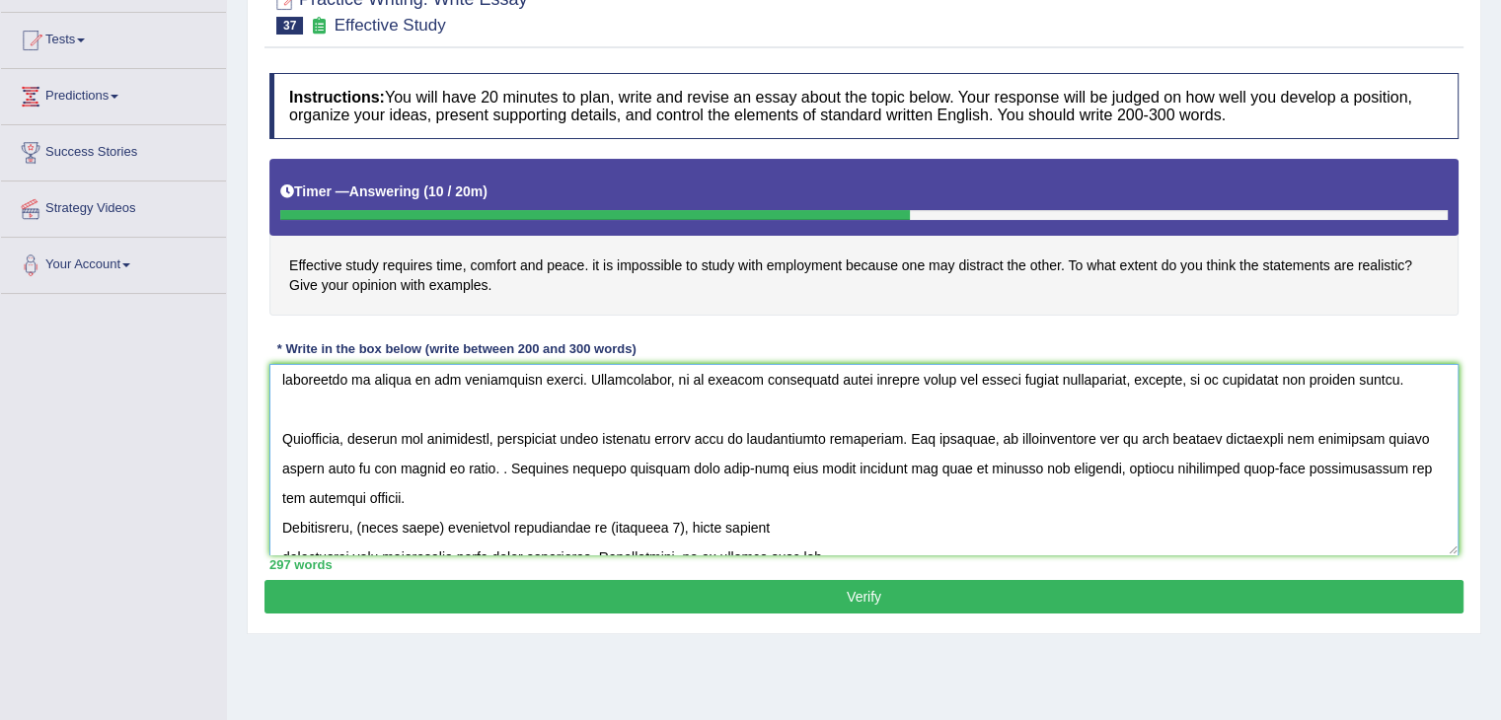
scroll to position [200, 0]
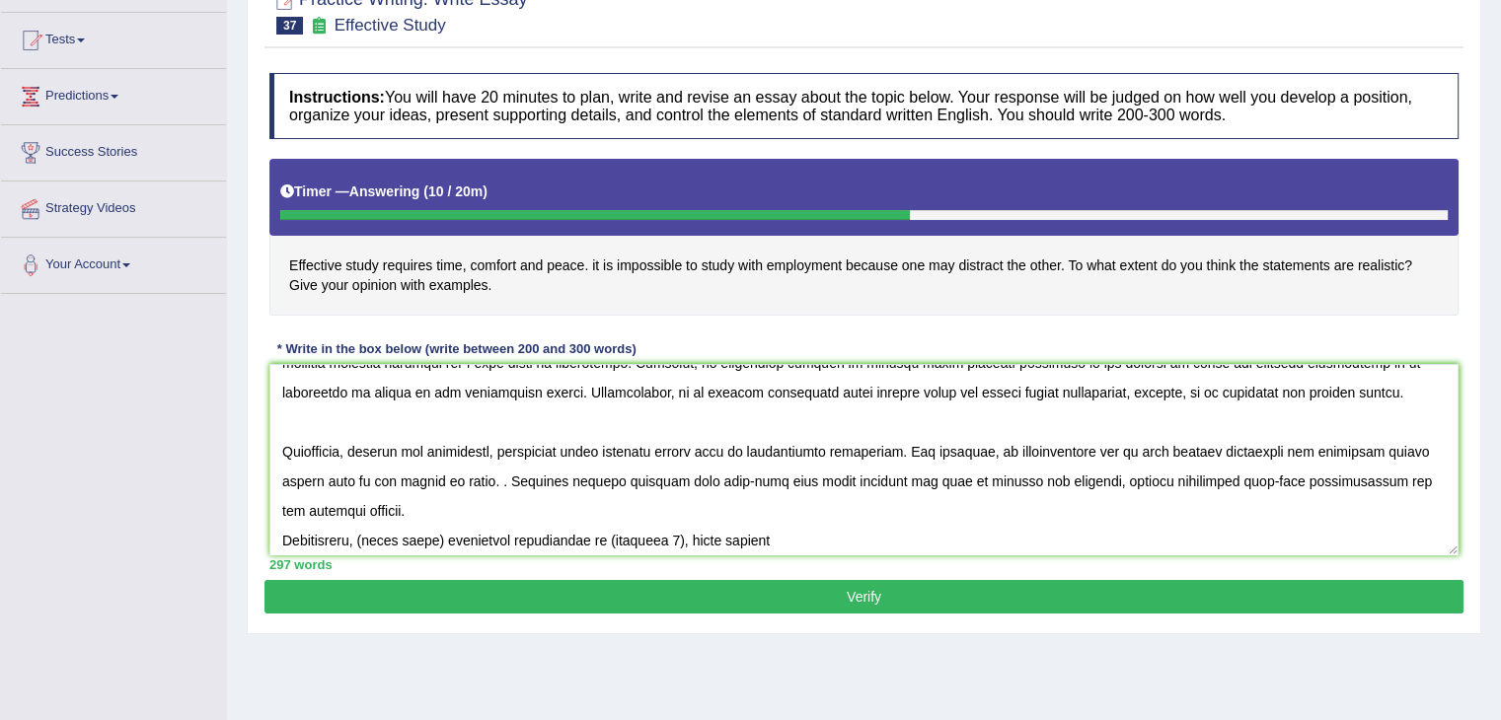
drag, startPoint x: 1250, startPoint y: 563, endPoint x: 1232, endPoint y: 579, distance: 23.8
click at [1250, 565] on div "297 words" at bounding box center [863, 564] width 1189 height 19
click at [1136, 459] on textarea at bounding box center [863, 459] width 1189 height 191
click at [1120, 482] on textarea at bounding box center [863, 459] width 1189 height 191
click at [1140, 488] on textarea at bounding box center [863, 459] width 1189 height 191
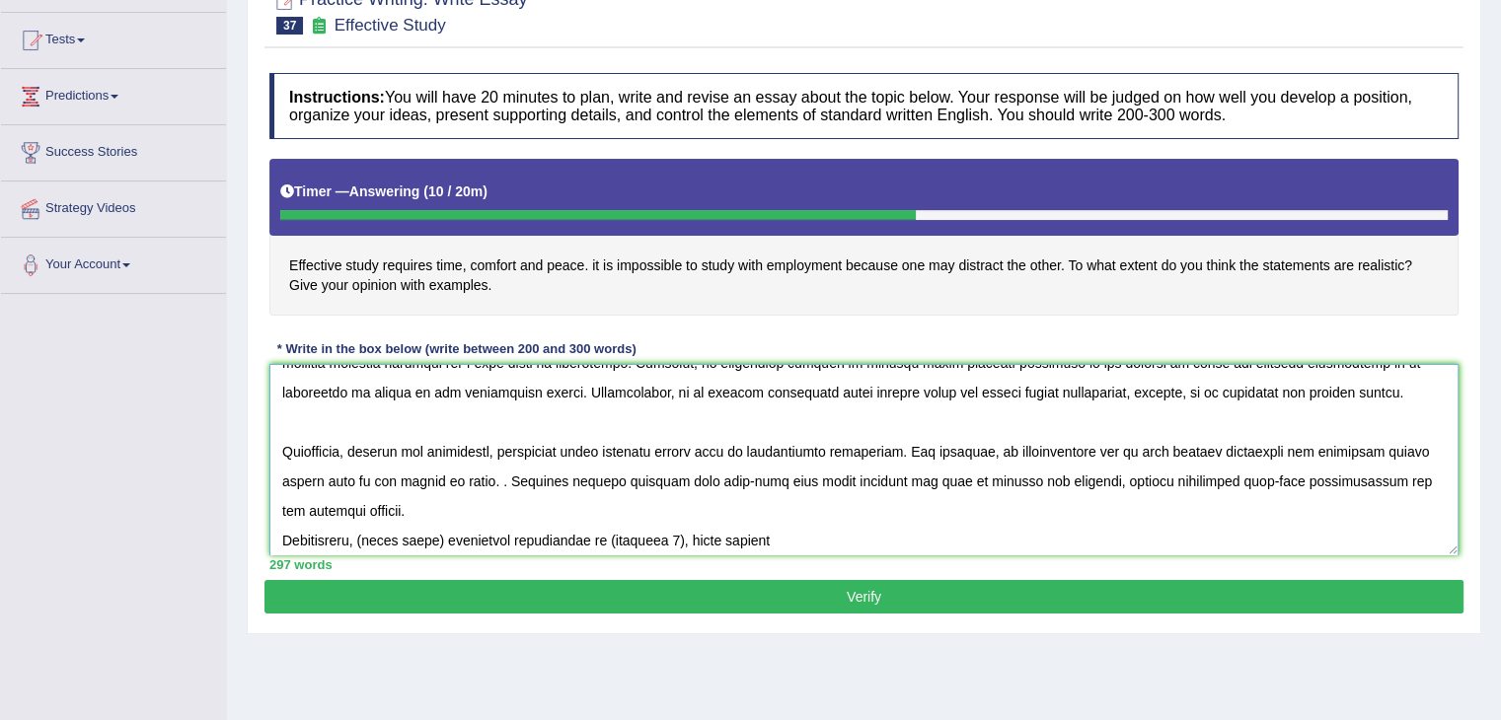
scroll to position [223, 0]
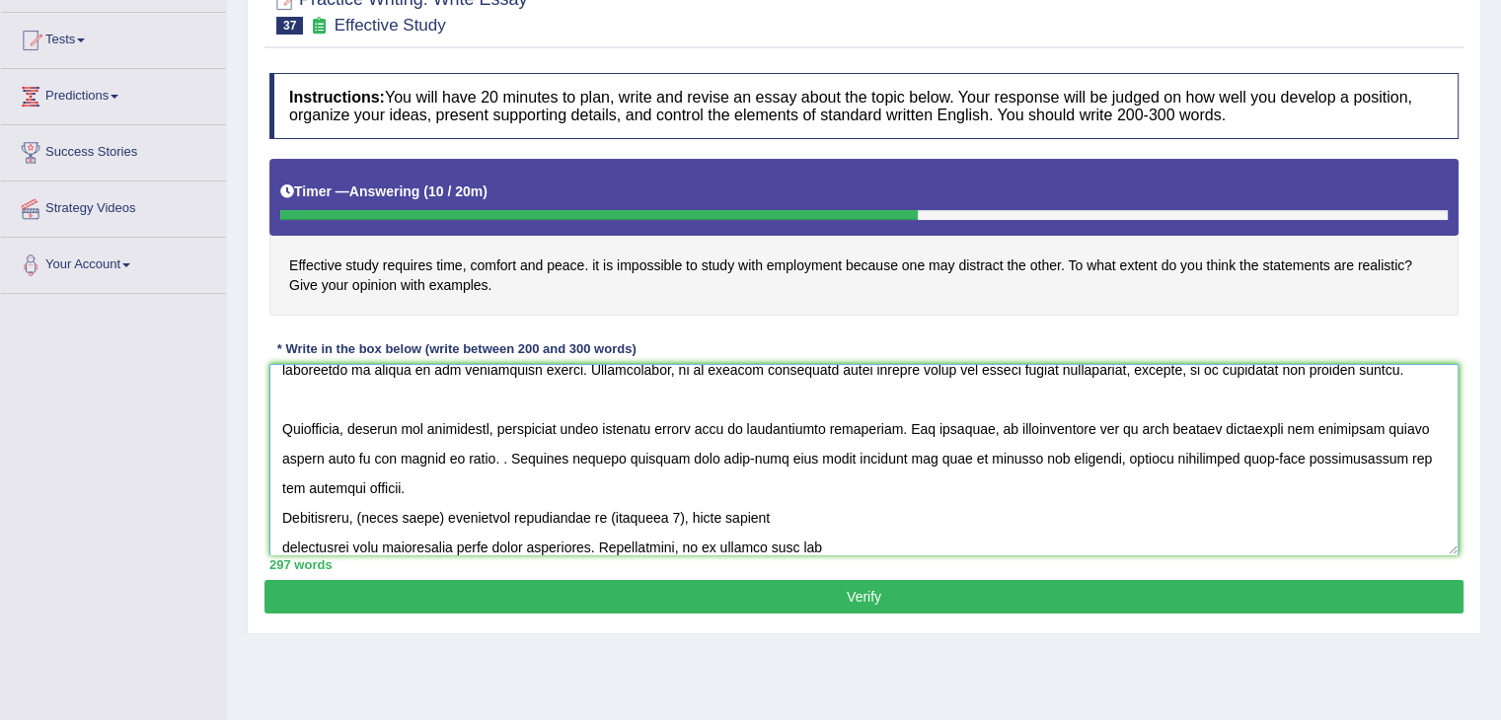
click at [537, 455] on textarea at bounding box center [863, 459] width 1189 height 191
click at [560, 454] on textarea at bounding box center [863, 459] width 1189 height 191
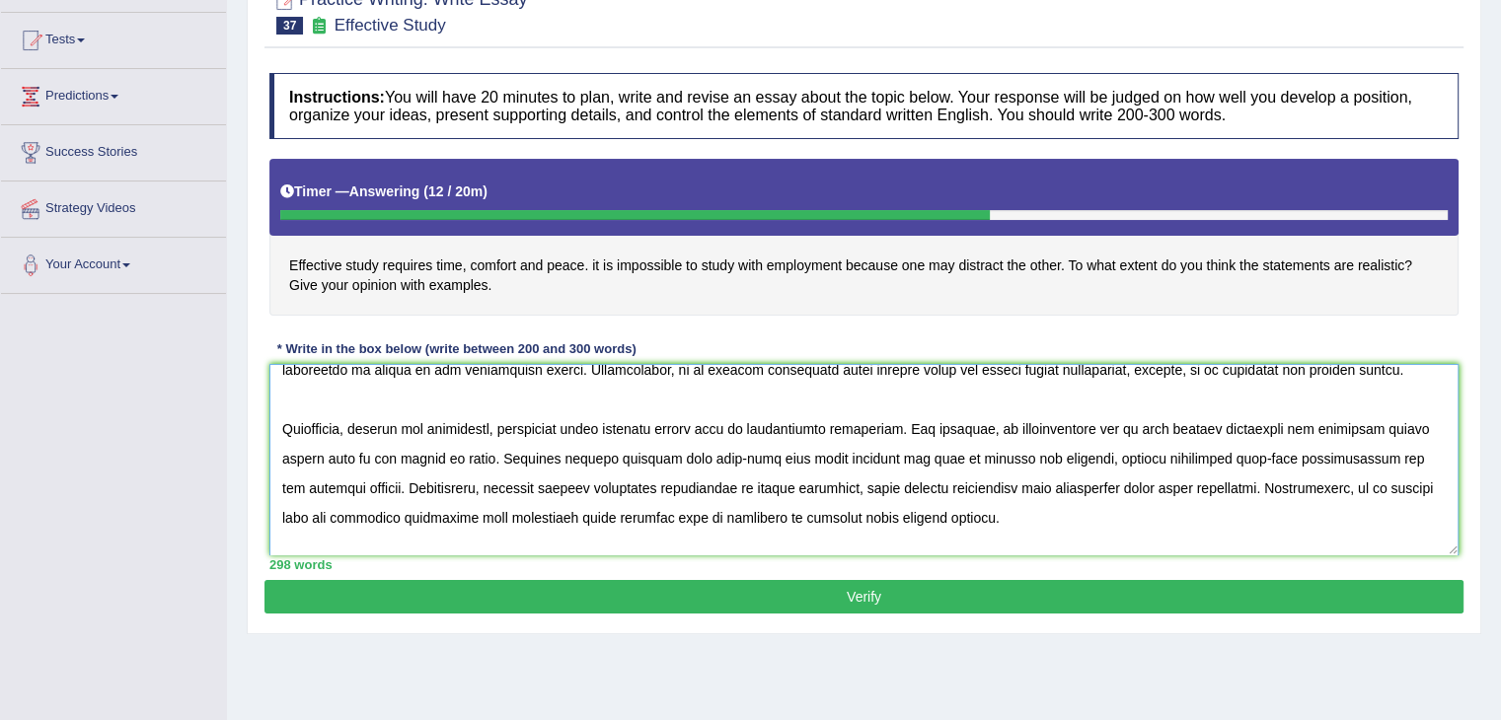
scroll to position [253, 0]
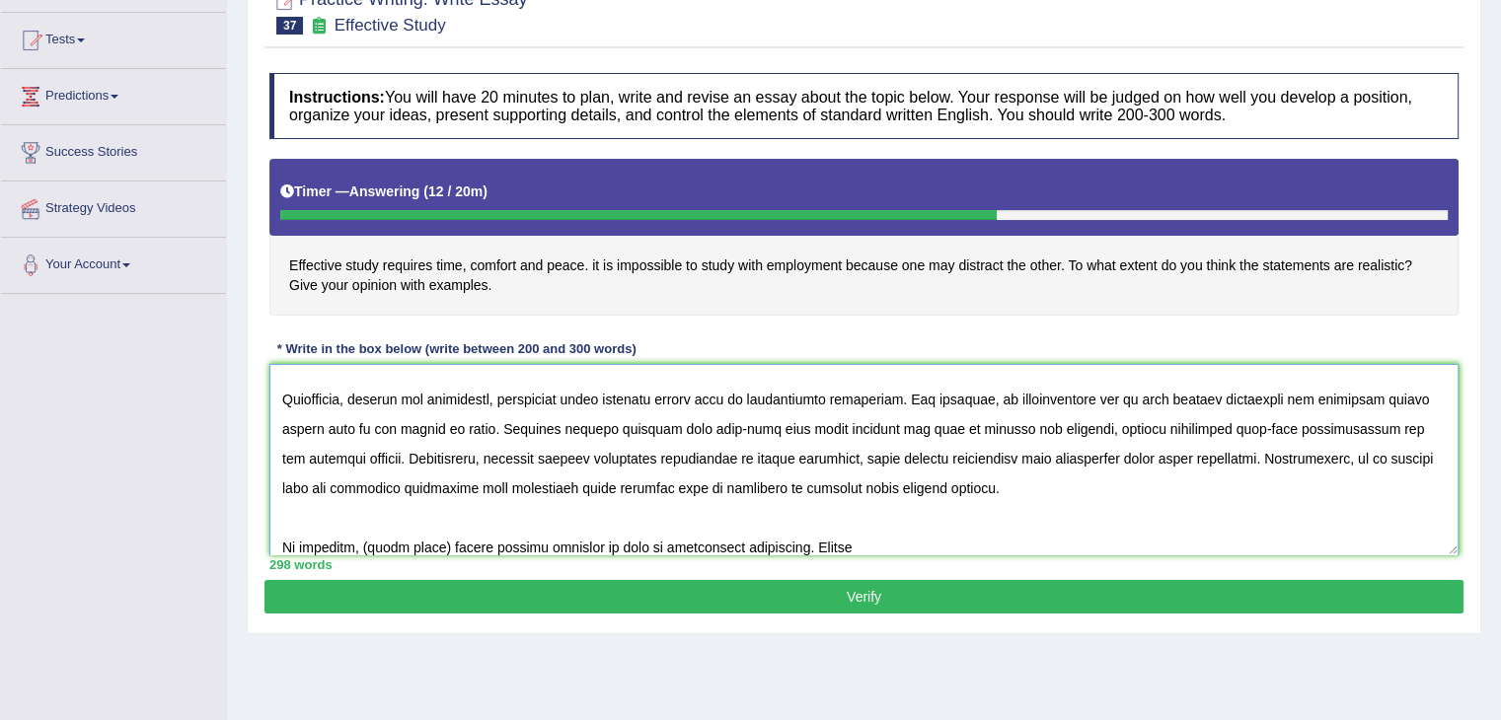
click at [1206, 467] on textarea at bounding box center [863, 459] width 1189 height 191
click at [1236, 467] on textarea at bounding box center [863, 459] width 1189 height 191
drag, startPoint x: 1237, startPoint y: 467, endPoint x: 400, endPoint y: 447, distance: 837.8
click at [400, 447] on textarea at bounding box center [863, 459] width 1189 height 191
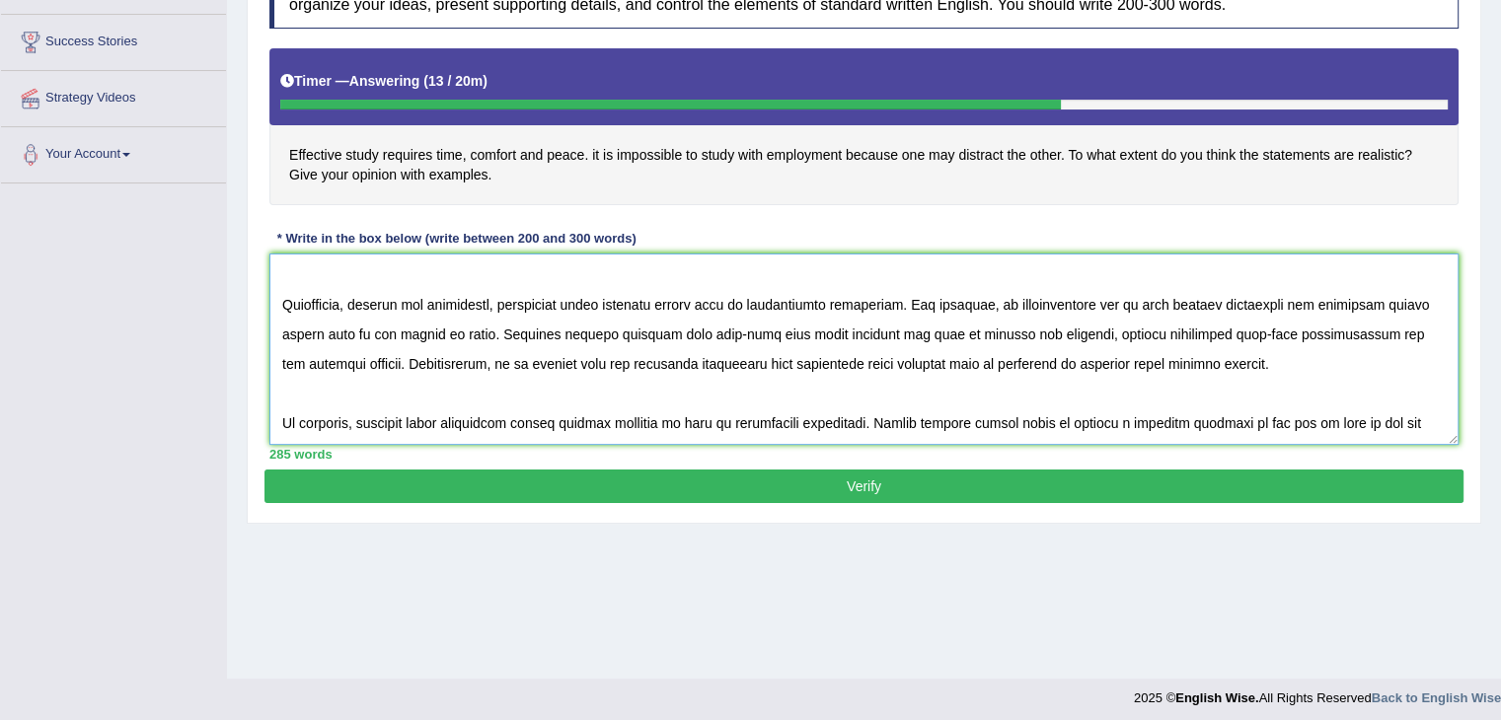
scroll to position [316, 0]
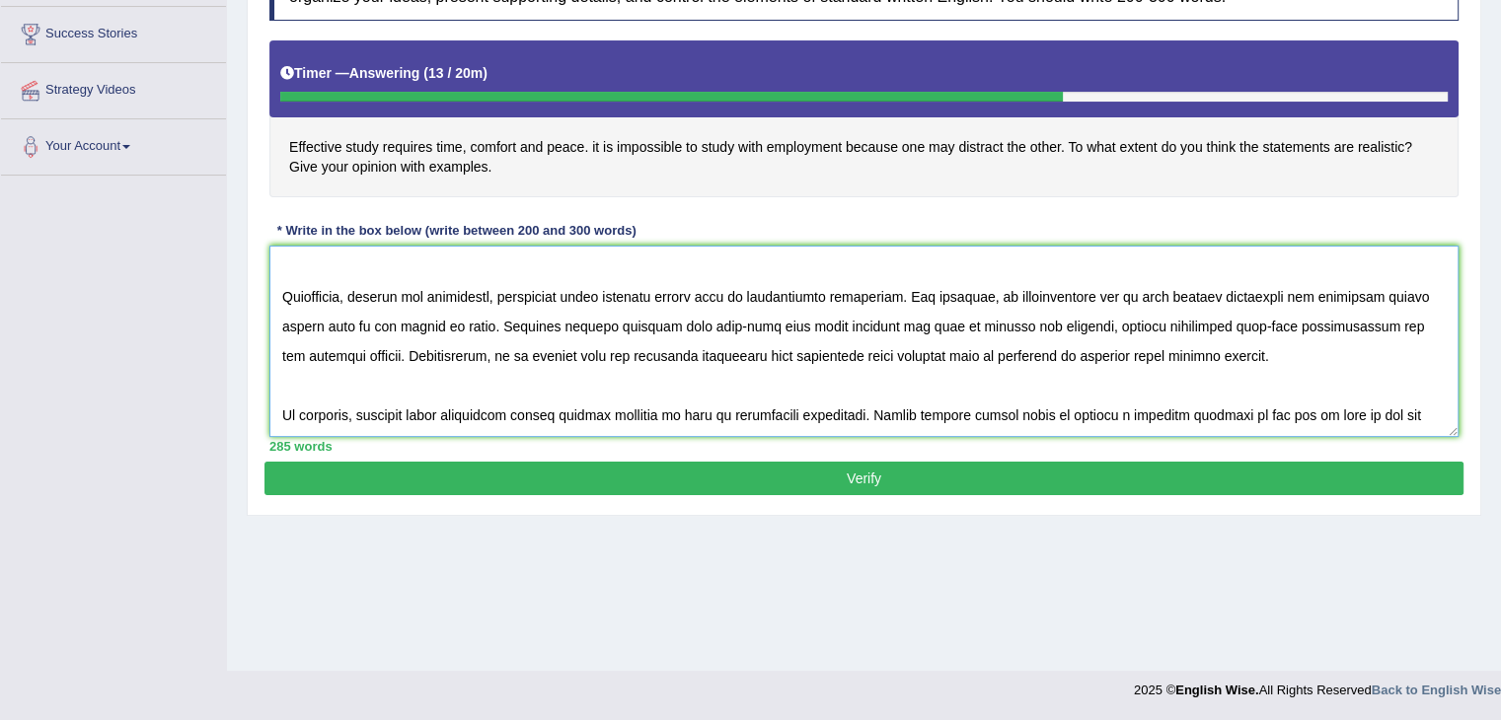
type textarea "The increasing influence of [DEMOGRAPHIC_DATA] jobs on our lives has ignited nu…"
drag, startPoint x: 1042, startPoint y: 469, endPoint x: 1119, endPoint y: 393, distance: 108.1
click at [1098, 395] on div "Practice Writing: Write Essay 37 Effective Study Instructions: You will have 20…" at bounding box center [864, 183] width 1234 height 666
click at [1021, 468] on button "Verify" at bounding box center [863, 479] width 1199 height 34
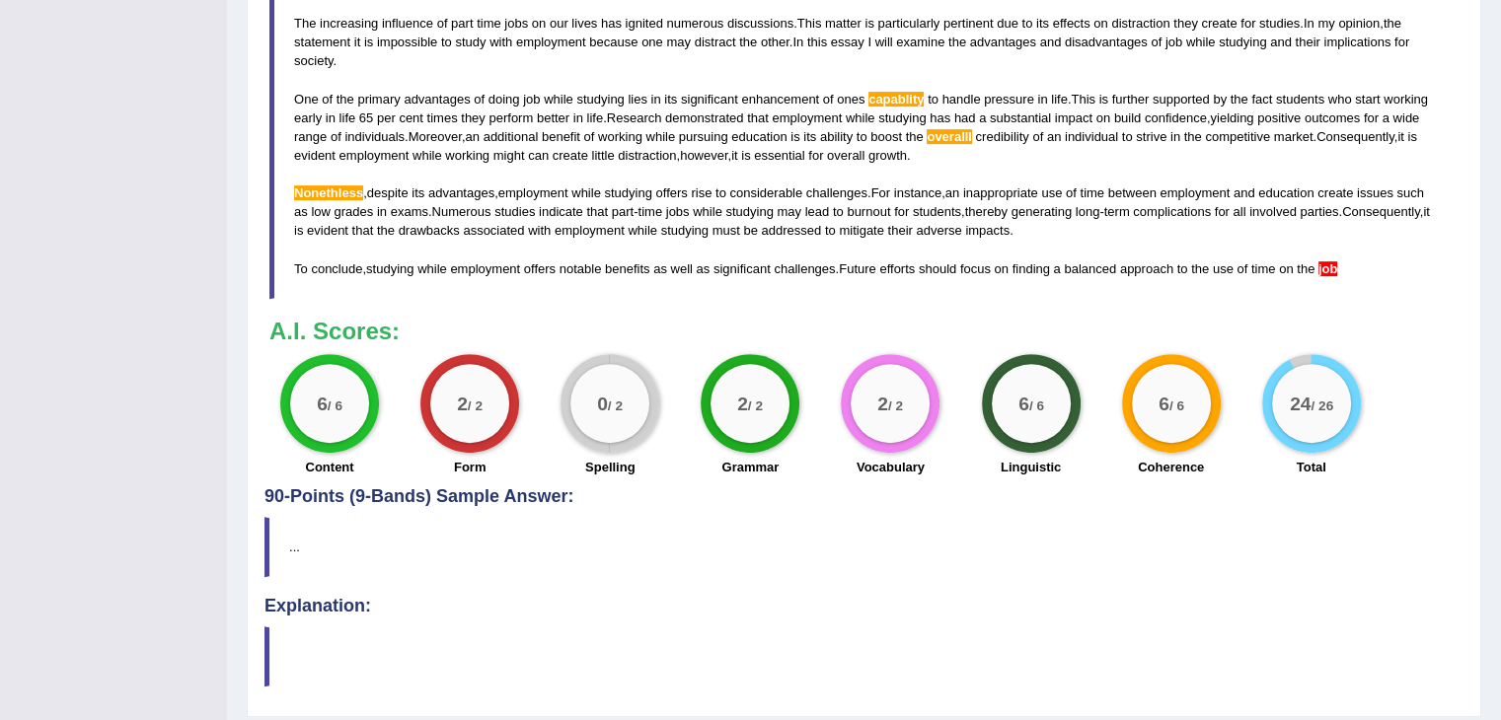
scroll to position [770, 0]
